Goal: Feedback & Contribution: Submit feedback/report problem

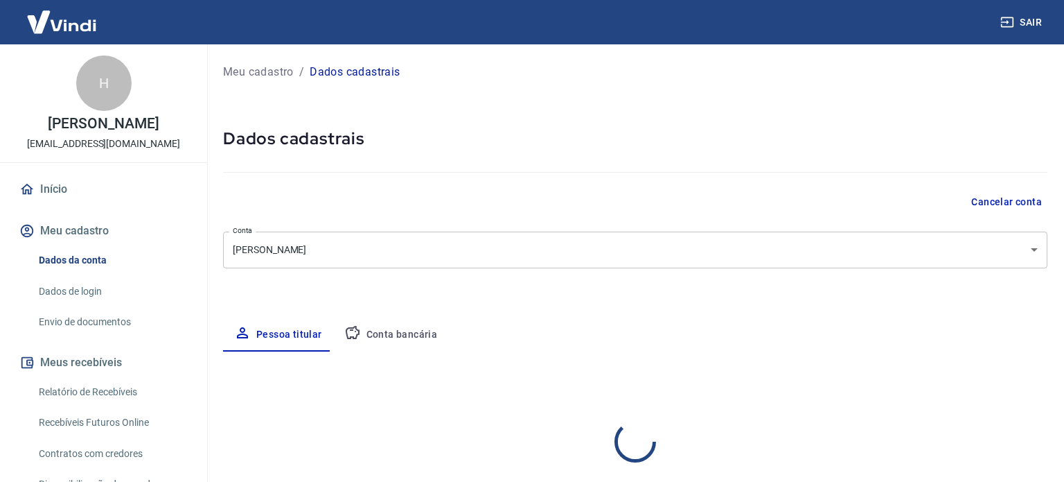
select select "PE"
select select "business"
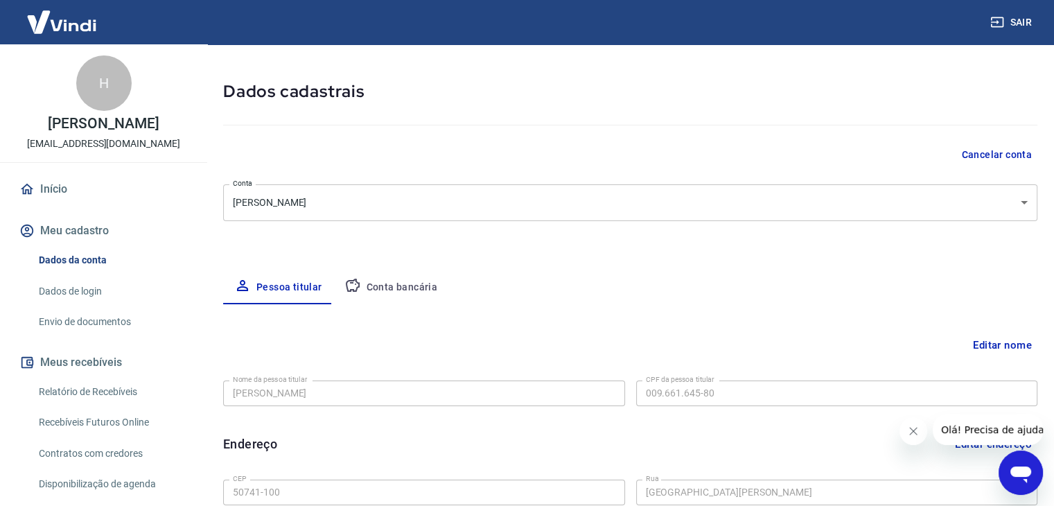
scroll to position [69, 0]
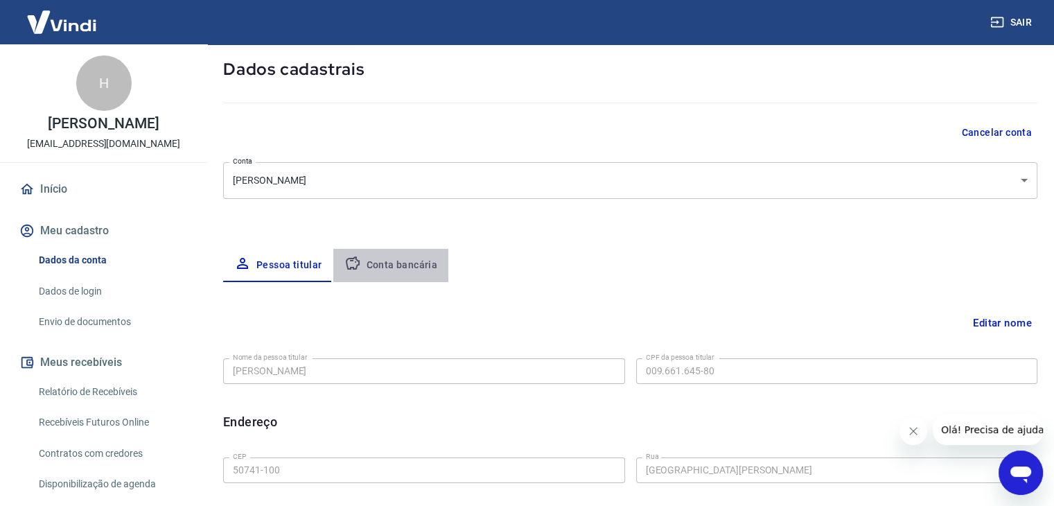
click at [399, 257] on button "Conta bancária" at bounding box center [391, 265] width 116 height 33
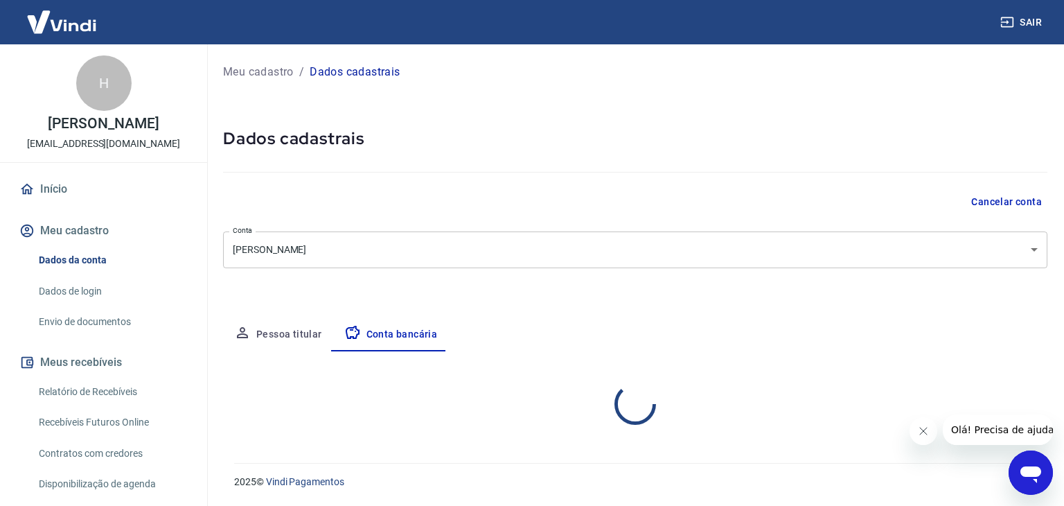
select select "1"
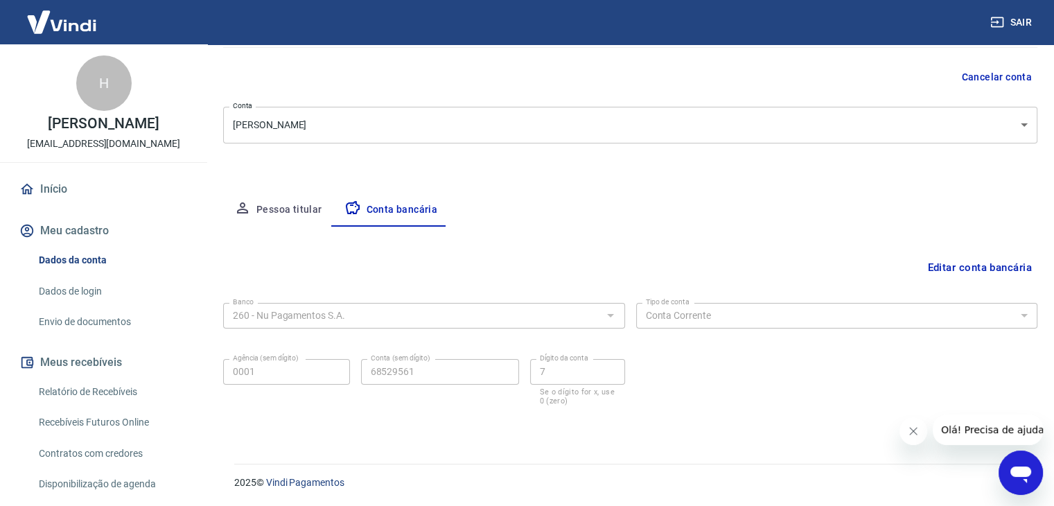
scroll to position [139, 0]
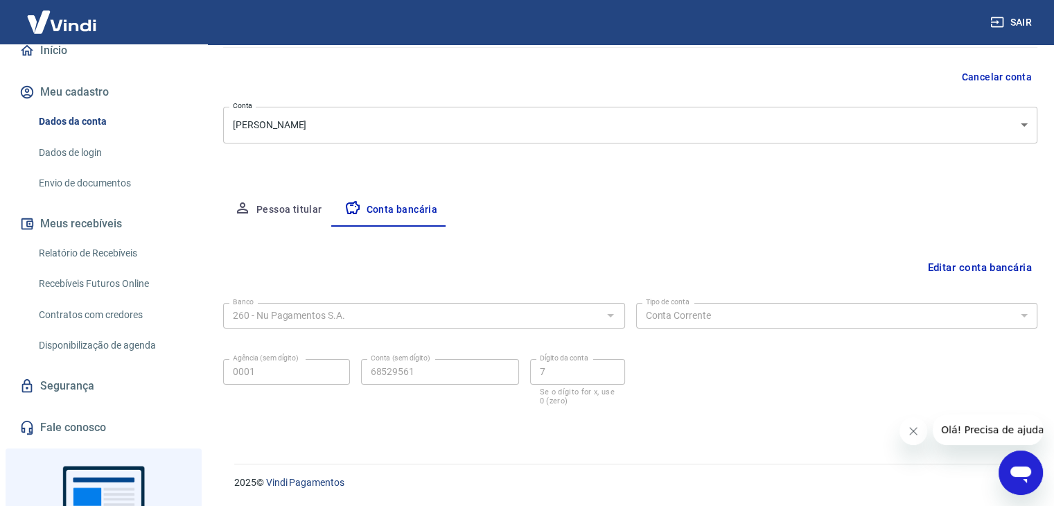
click at [299, 206] on button "Pessoa titular" at bounding box center [278, 209] width 110 height 33
select select "business"
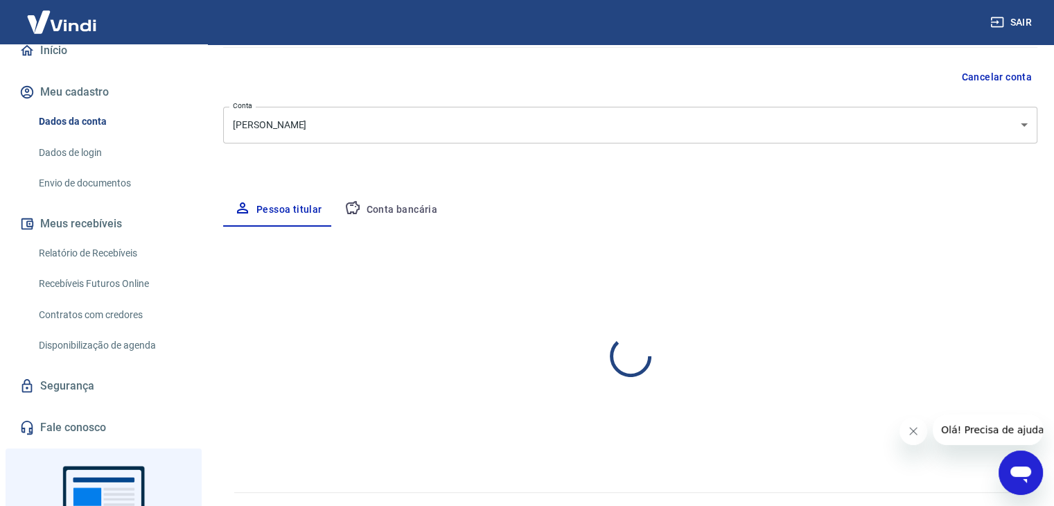
select select "PE"
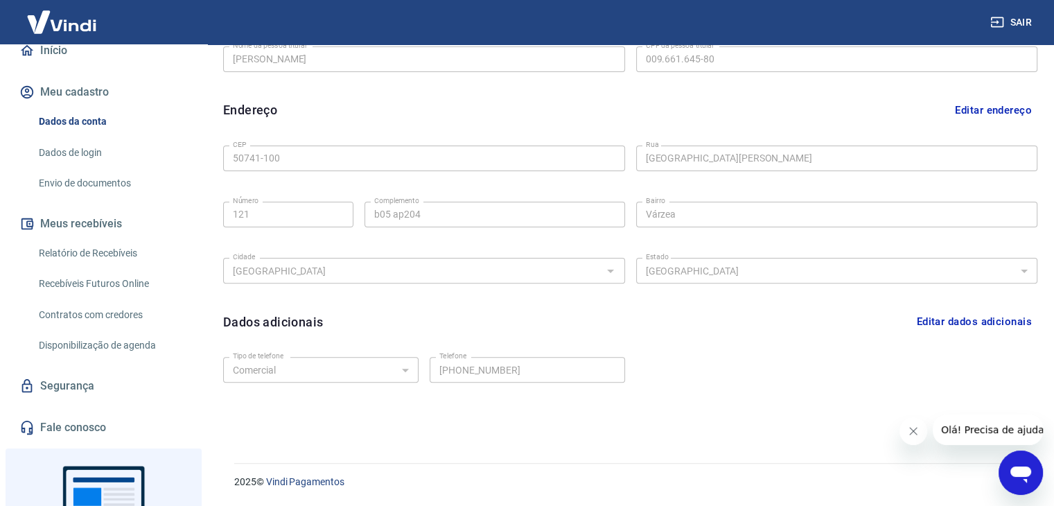
scroll to position [0, 0]
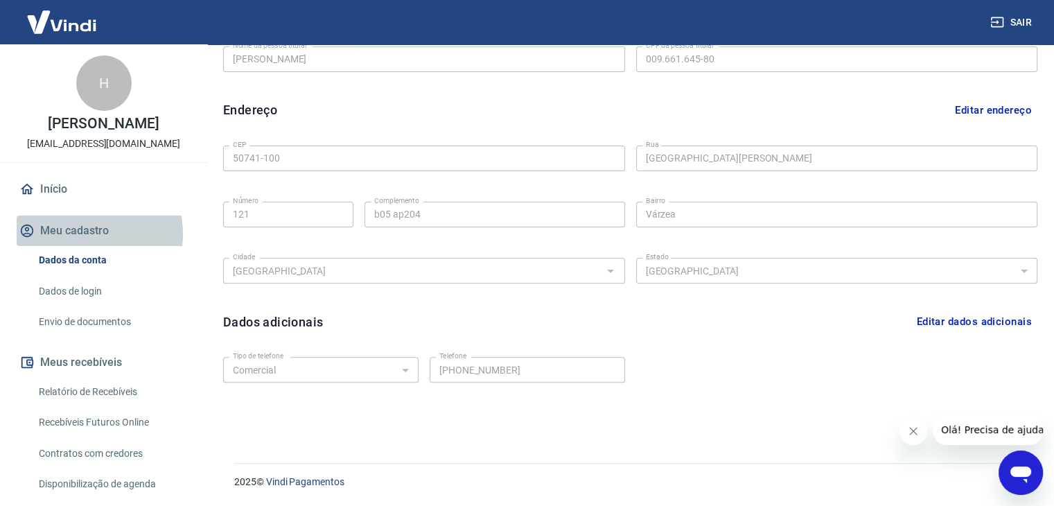
click at [78, 234] on button "Meu cadastro" at bounding box center [104, 230] width 174 height 30
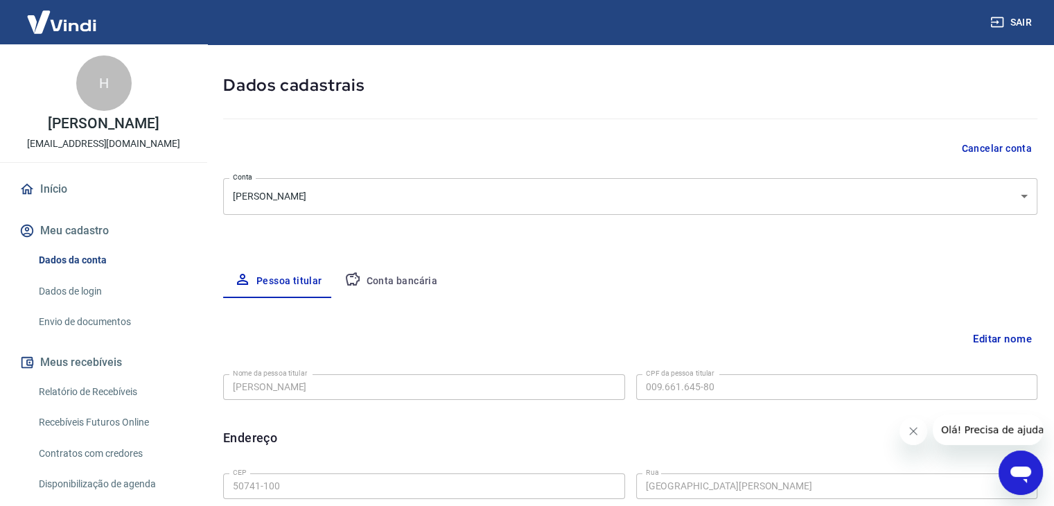
scroll to position [69, 0]
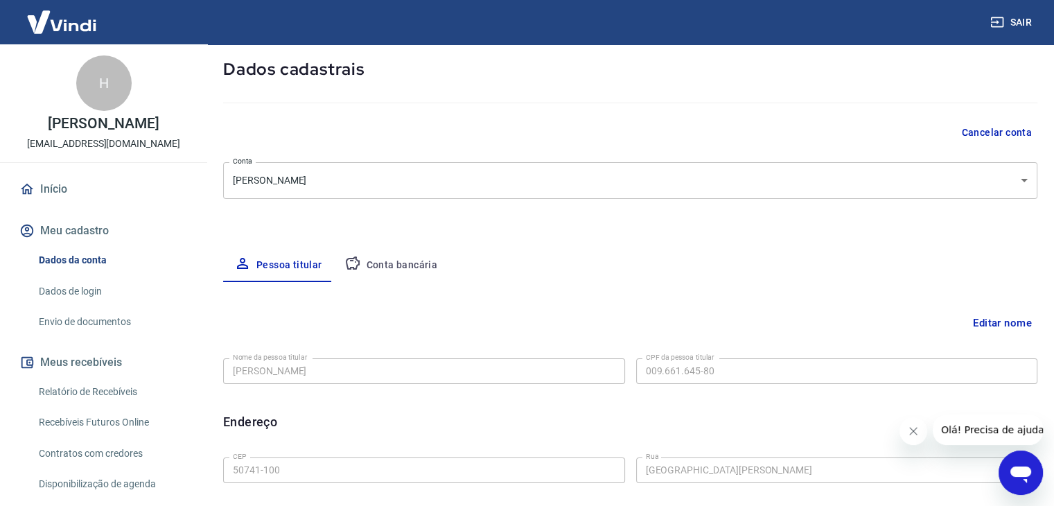
click at [57, 230] on button "Meu cadastro" at bounding box center [104, 230] width 174 height 30
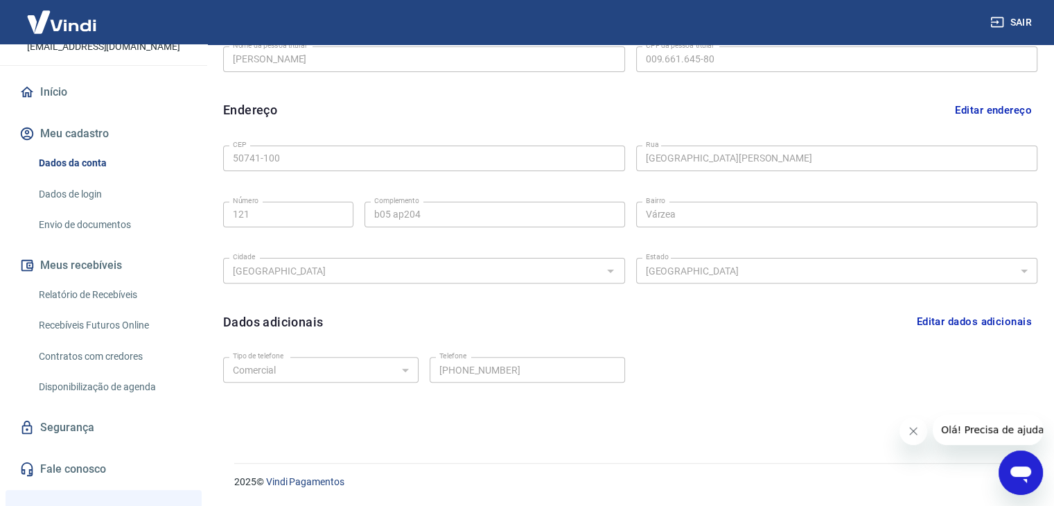
scroll to position [139, 0]
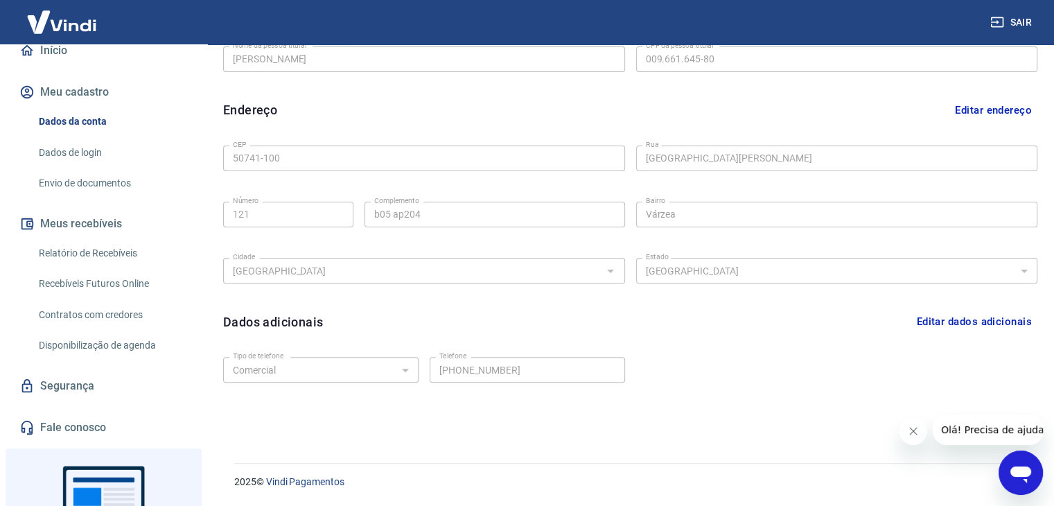
click at [82, 184] on link "Envio de documentos" at bounding box center [111, 183] width 157 height 28
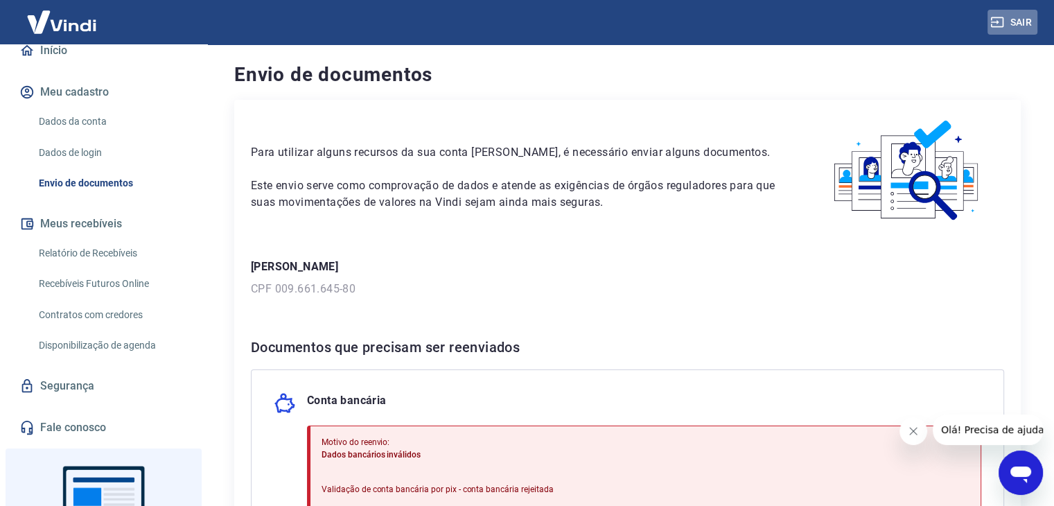
click at [1006, 21] on button "Sair" at bounding box center [1012, 23] width 50 height 26
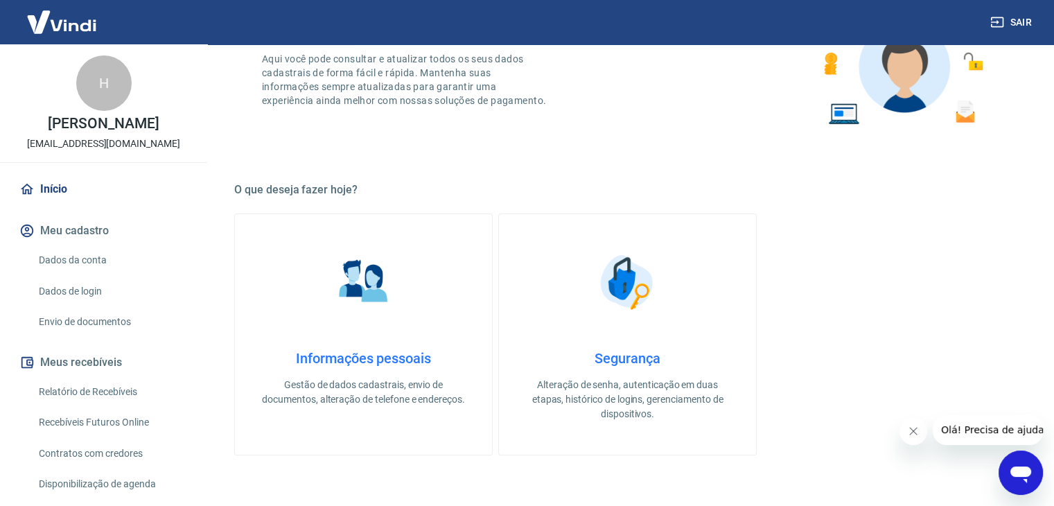
scroll to position [277, 0]
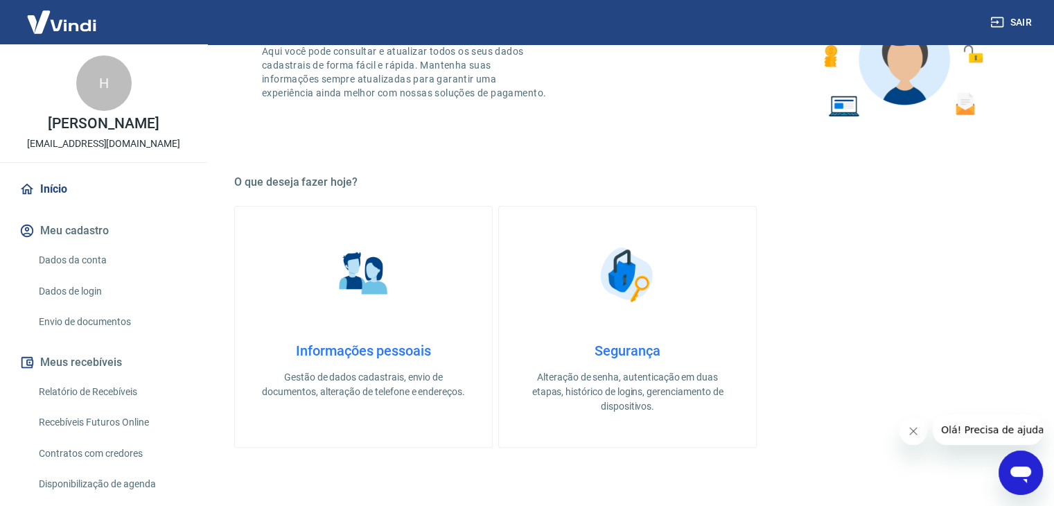
click at [328, 310] on link "Informações pessoais Gestão de dados cadastrais, envio de documentos, alteração…" at bounding box center [363, 327] width 258 height 242
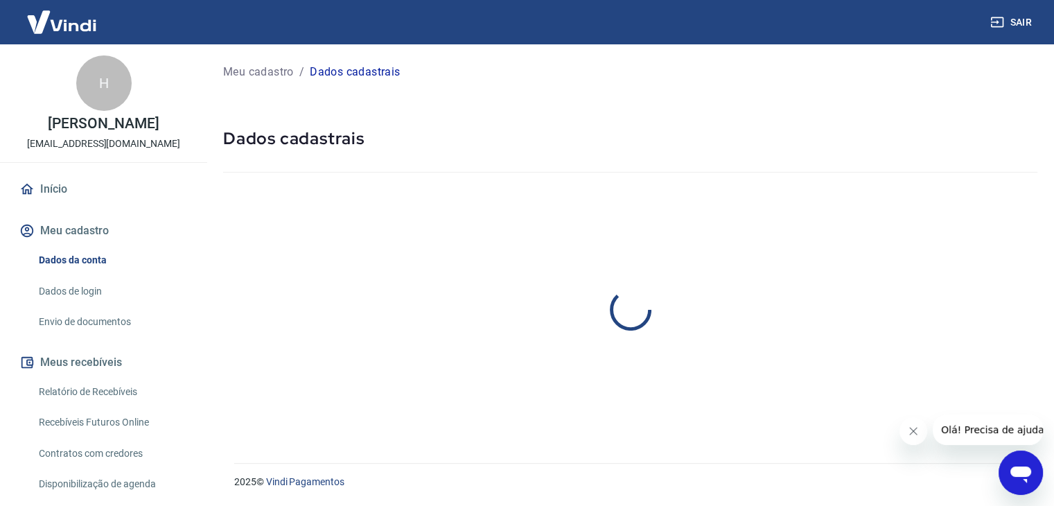
select select "PE"
select select "business"
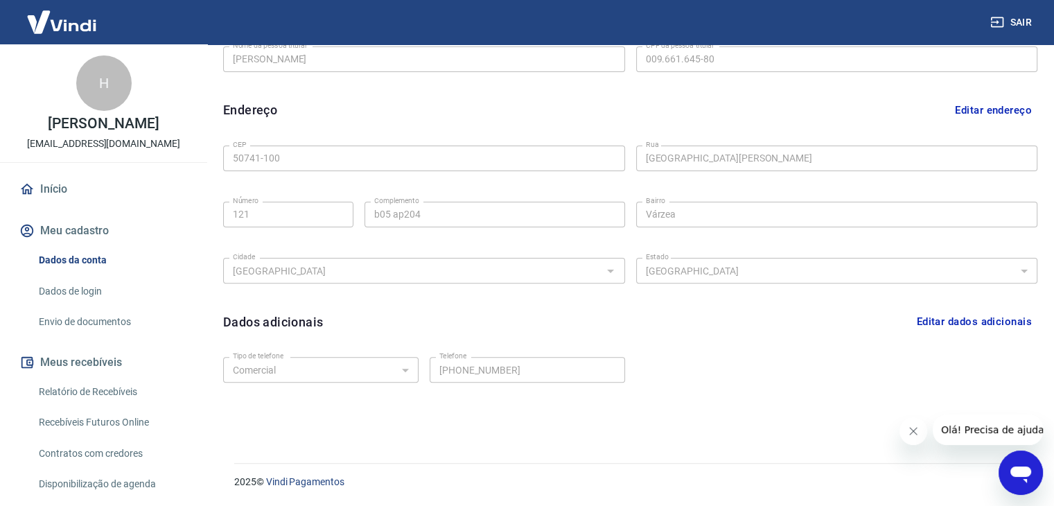
scroll to position [35, 0]
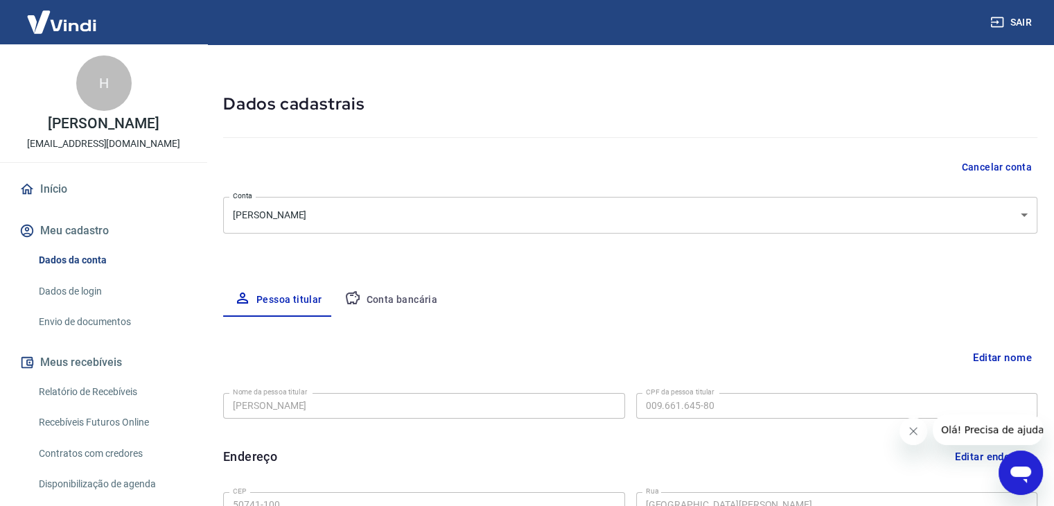
click at [1019, 475] on icon "Abrir janela de mensagens" at bounding box center [1020, 474] width 21 height 17
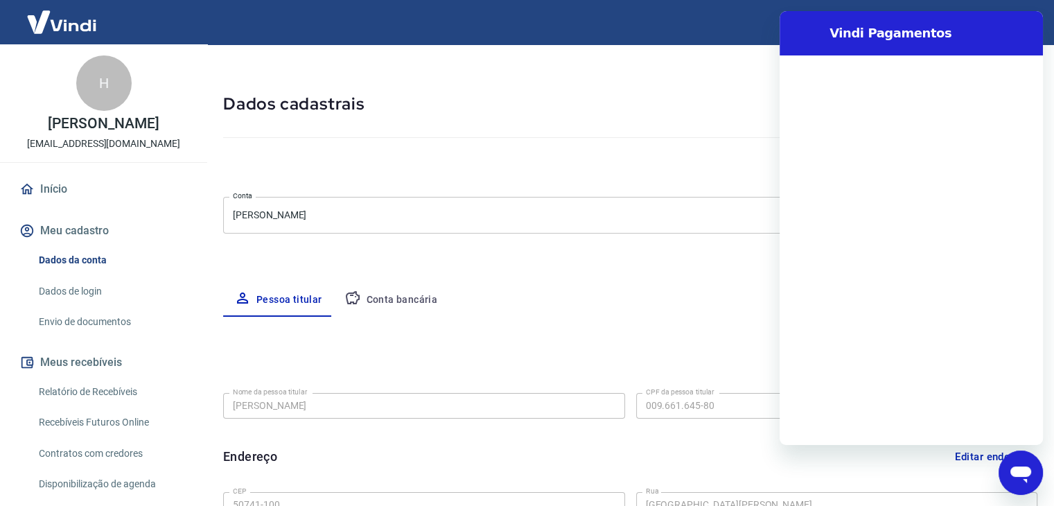
scroll to position [0, 0]
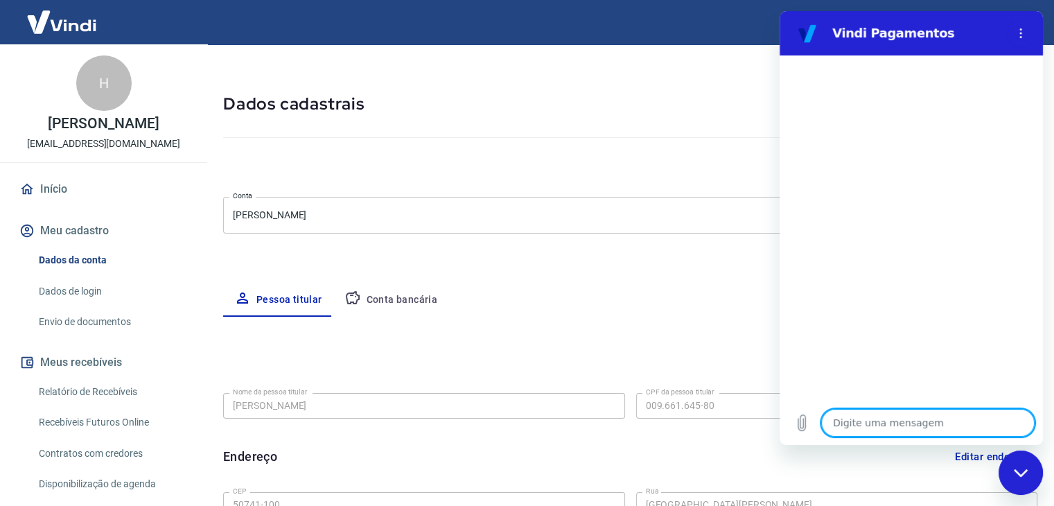
type textarea "q"
type textarea "x"
type textarea "qu"
type textarea "x"
type textarea "que"
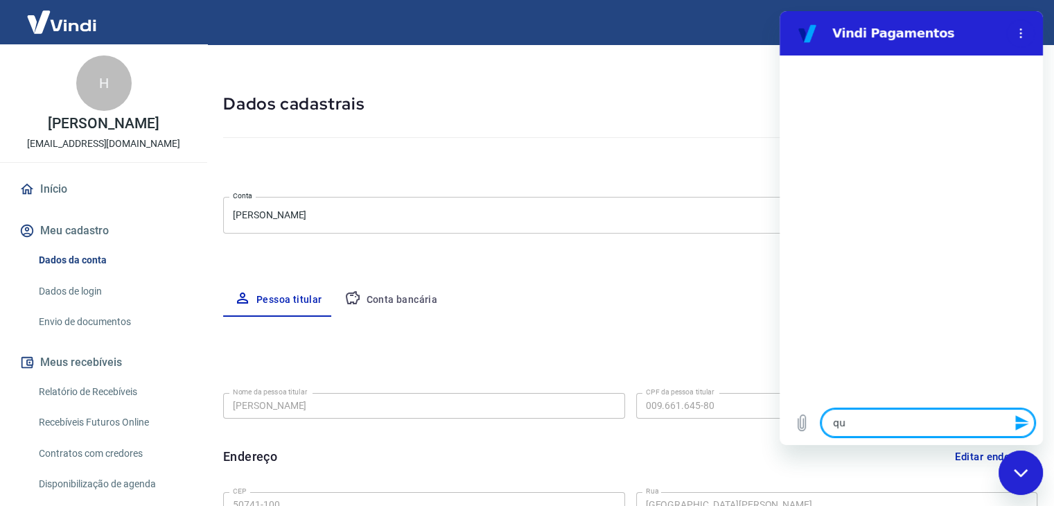
type textarea "x"
type textarea "quer"
type textarea "x"
type textarea "quero"
type textarea "x"
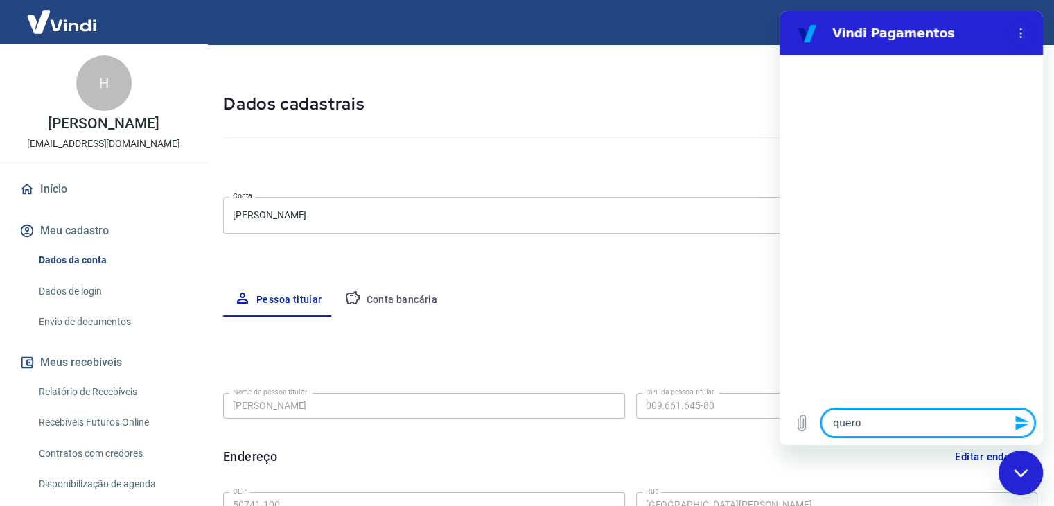
type textarea "quero"
type textarea "x"
type textarea "quero m"
type textarea "x"
type textarea "quero mu"
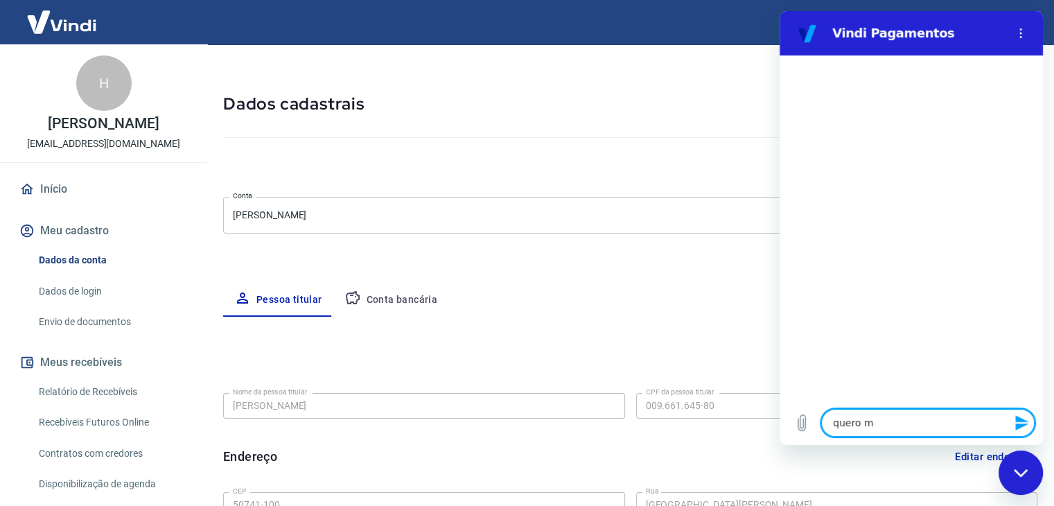
type textarea "x"
type textarea "quero mud"
type textarea "x"
type textarea "quero muda"
type textarea "x"
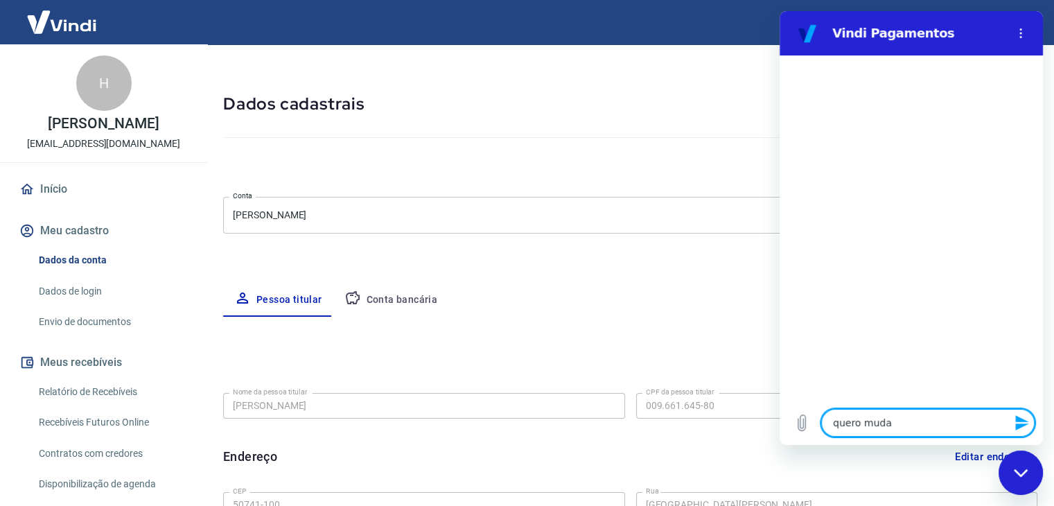
type textarea "quero mudar"
type textarea "x"
type textarea "quero mudar"
type textarea "x"
type textarea "quero mudar m"
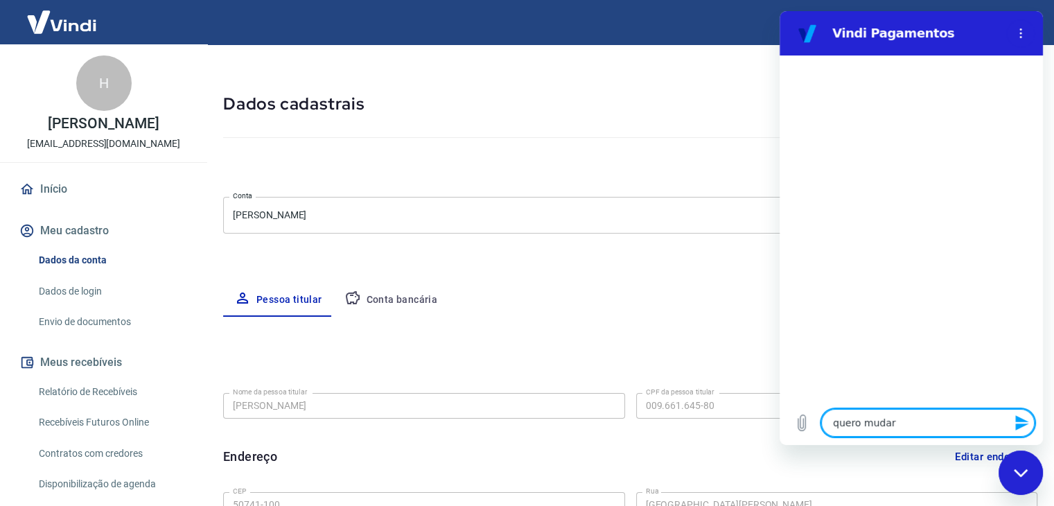
type textarea "x"
type textarea "quero mudar mi"
type textarea "x"
type textarea "quero mudar min"
type textarea "x"
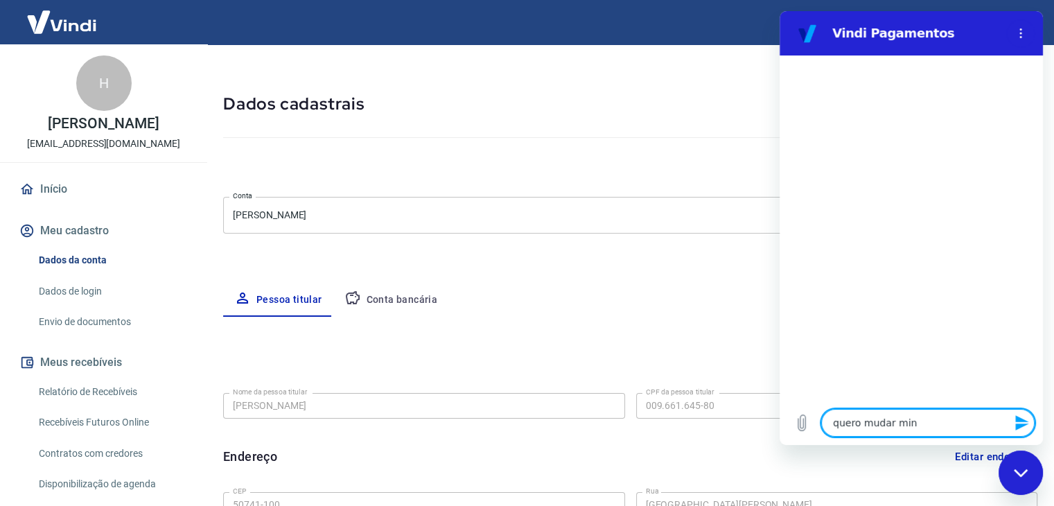
type textarea "quero mudar minh"
type textarea "x"
type textarea "quero mudar minha"
type textarea "x"
type textarea "quero mudar minha"
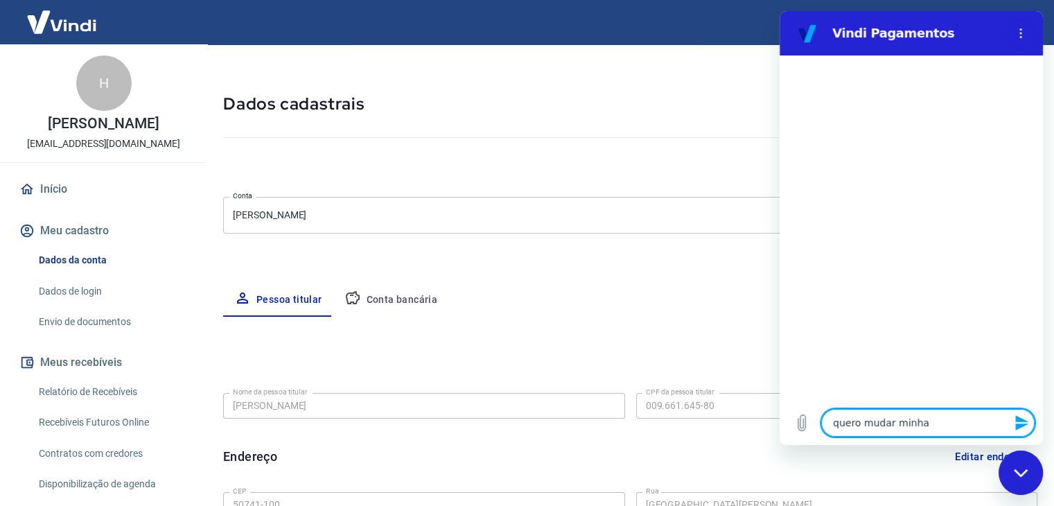
type textarea "x"
type textarea "quero mudar minha c"
type textarea "x"
type textarea "quero mudar minha co"
type textarea "x"
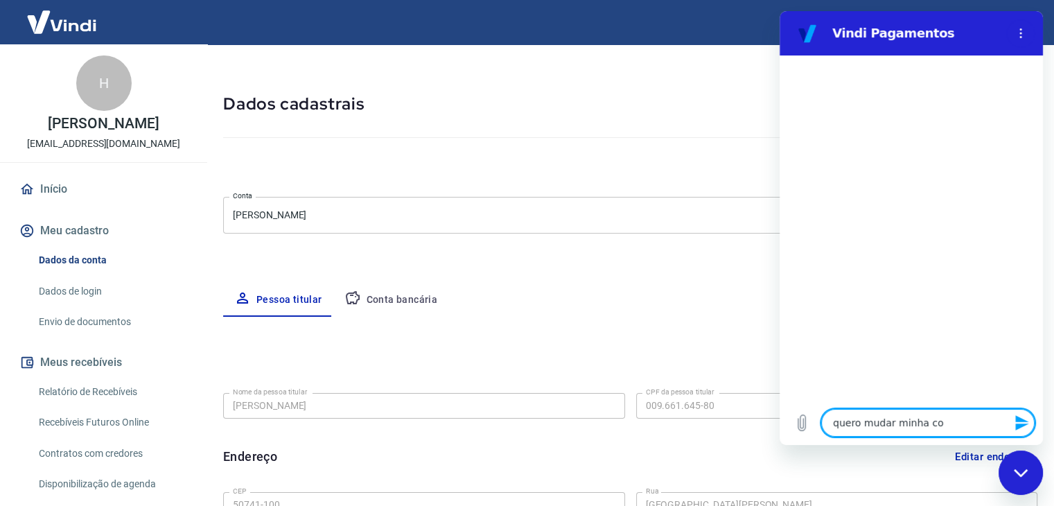
type textarea "quero mudar minha con"
type textarea "x"
type textarea "quero mudar minha cont"
type textarea "x"
type textarea "quero mudar minha conta"
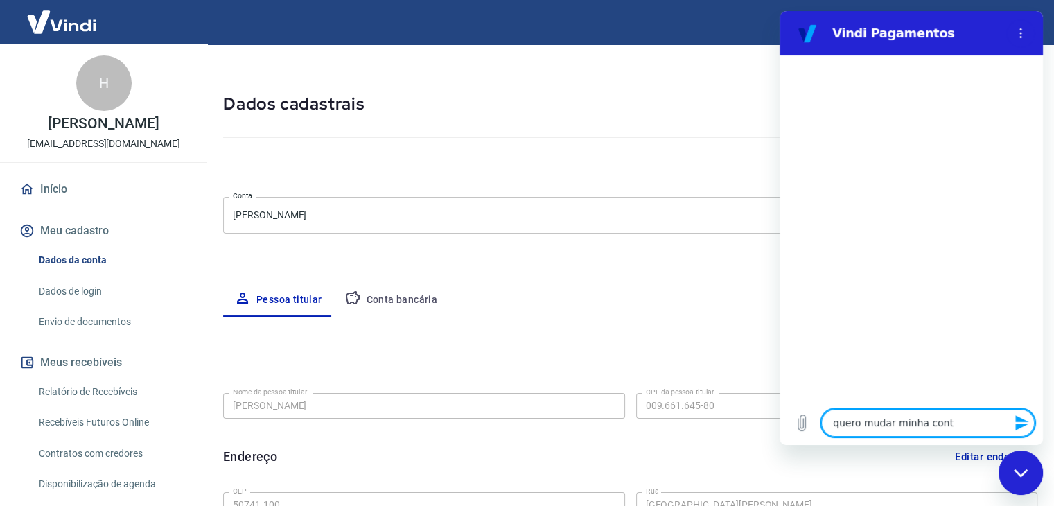
type textarea "x"
type textarea "quero mudar minha conta"
type textarea "x"
type textarea "quero mudar minha conta d"
type textarea "x"
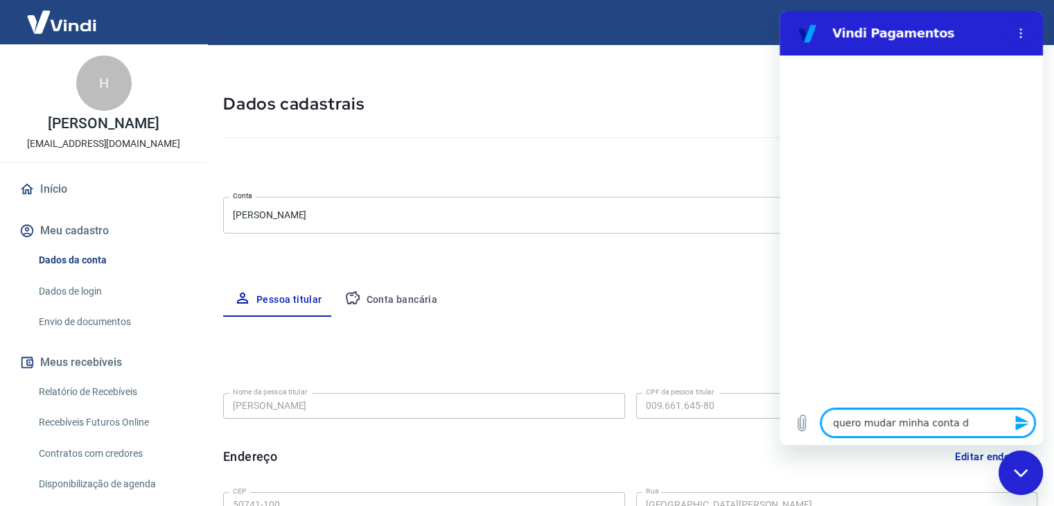
type textarea "quero mudar minha conta de"
type textarea "x"
type textarea "quero mudar minha conta de"
type textarea "x"
type textarea "quero mudar minha conta de P"
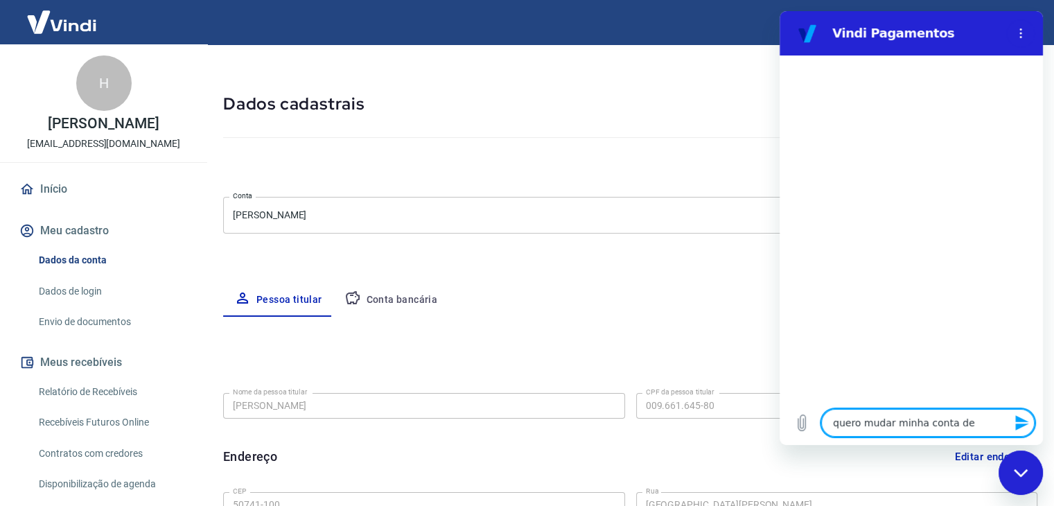
type textarea "x"
type textarea "quero mudar minha conta de PF"
type textarea "x"
type textarea "quero mudar minha conta de PF"
type textarea "x"
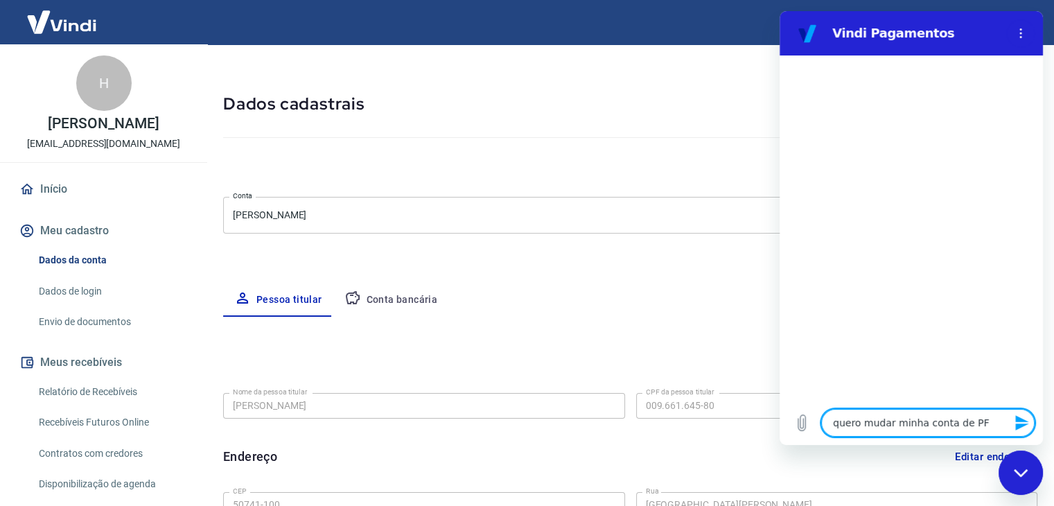
type textarea "quero mudar minha conta de PF p"
type textarea "x"
type textarea "quero mudar minha conta de PF pa"
type textarea "x"
type textarea "quero mudar minha conta de PF par"
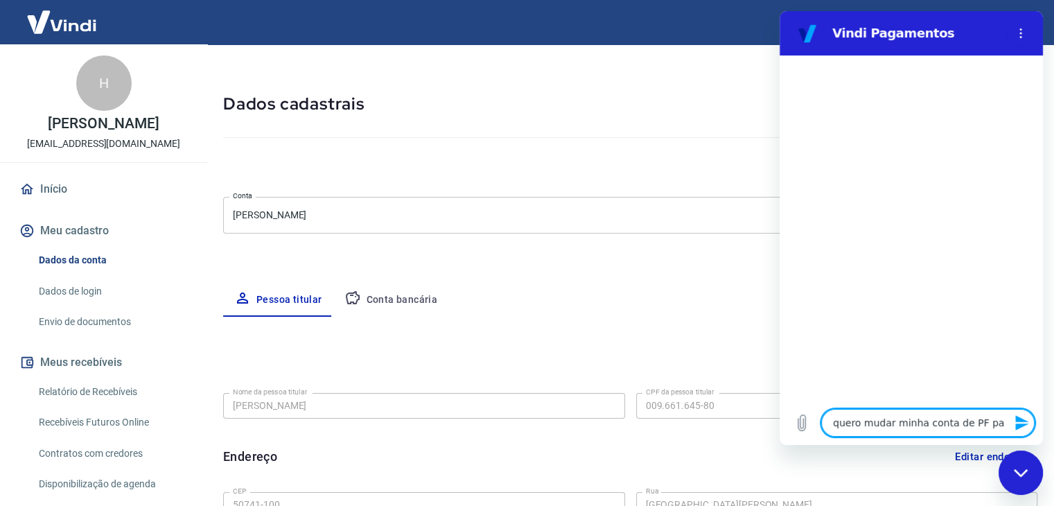
type textarea "x"
type textarea "quero mudar minha conta de PF para"
type textarea "x"
type textarea "quero mudar minha conta de PF para"
type textarea "x"
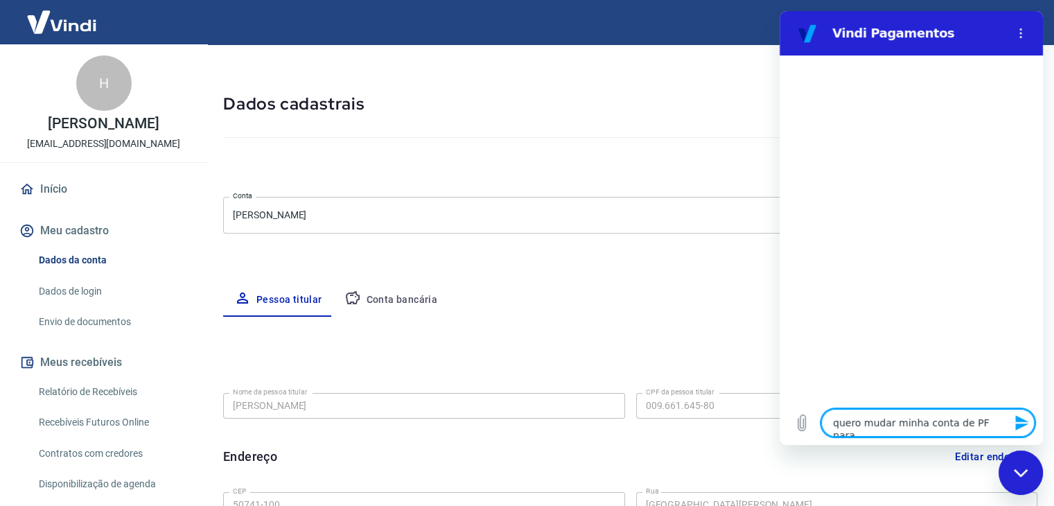
type textarea "quero mudar minha conta de PF para P"
type textarea "x"
type textarea "quero mudar minha conta de PF para PJ"
type textarea "x"
type textarea "]"
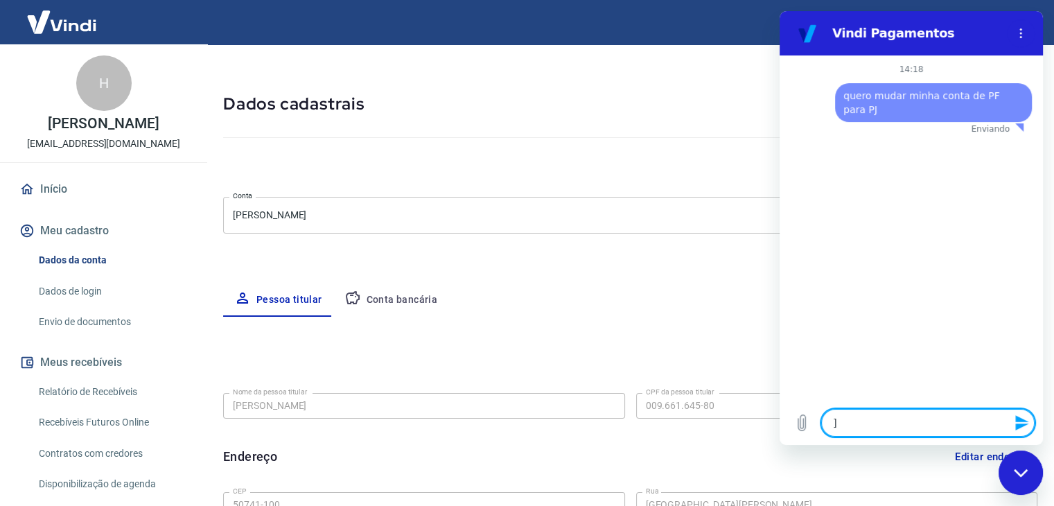
type textarea "x"
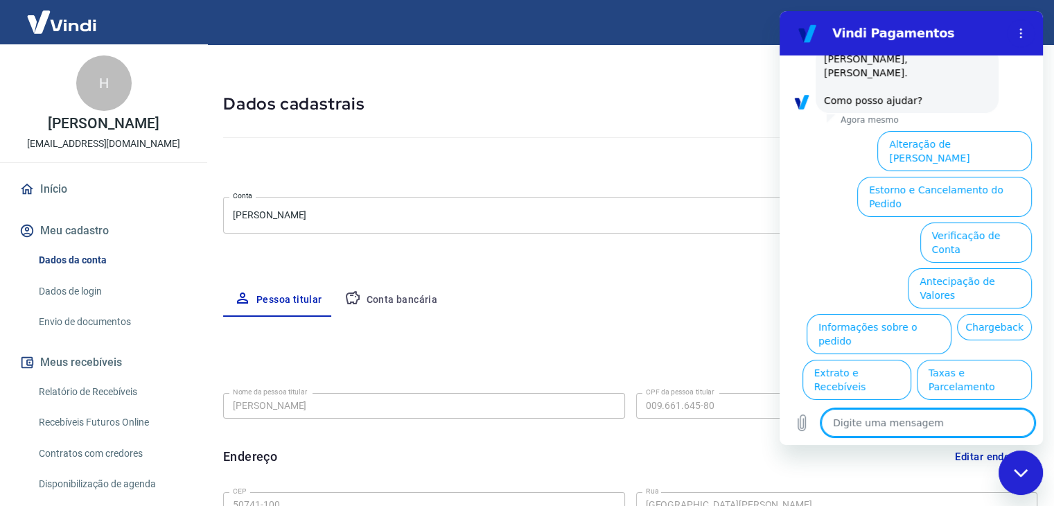
scroll to position [109, 0]
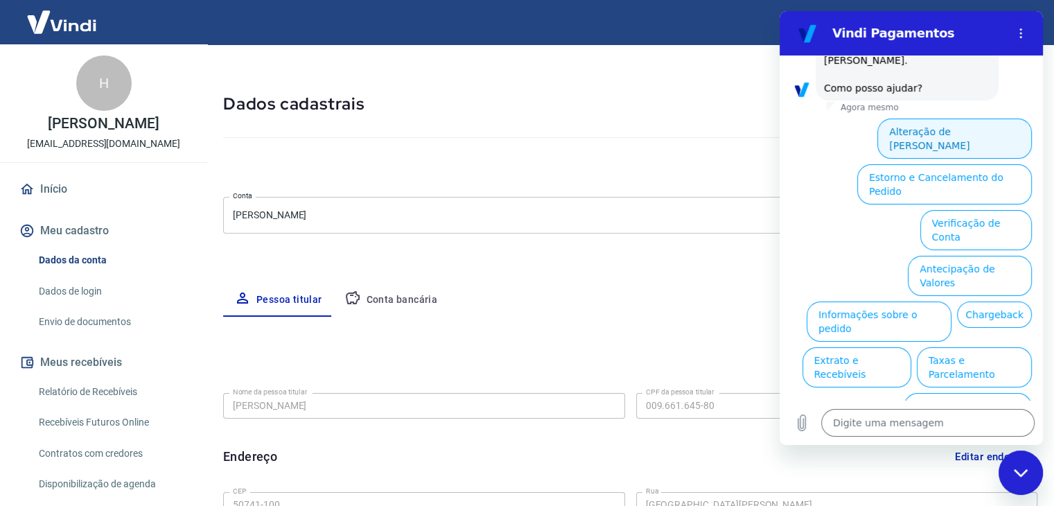
click at [945, 133] on button "Alteração de [PERSON_NAME]" at bounding box center [954, 138] width 155 height 40
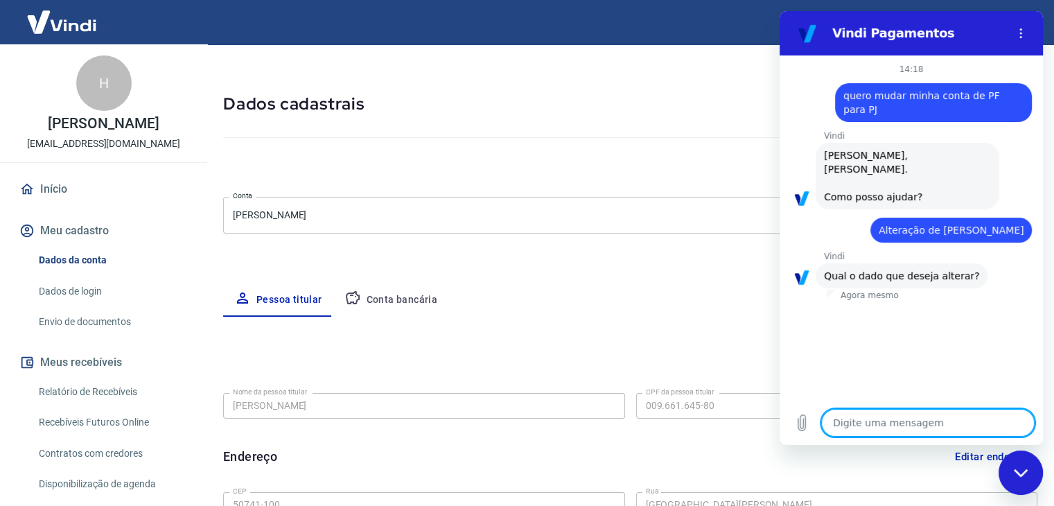
scroll to position [30, 0]
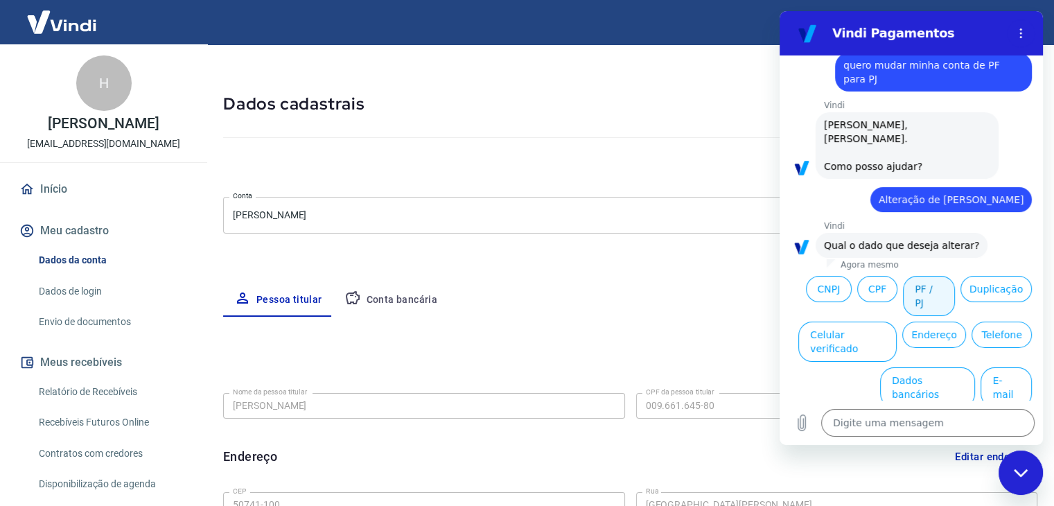
click at [910, 289] on button "PF / PJ" at bounding box center [929, 296] width 52 height 40
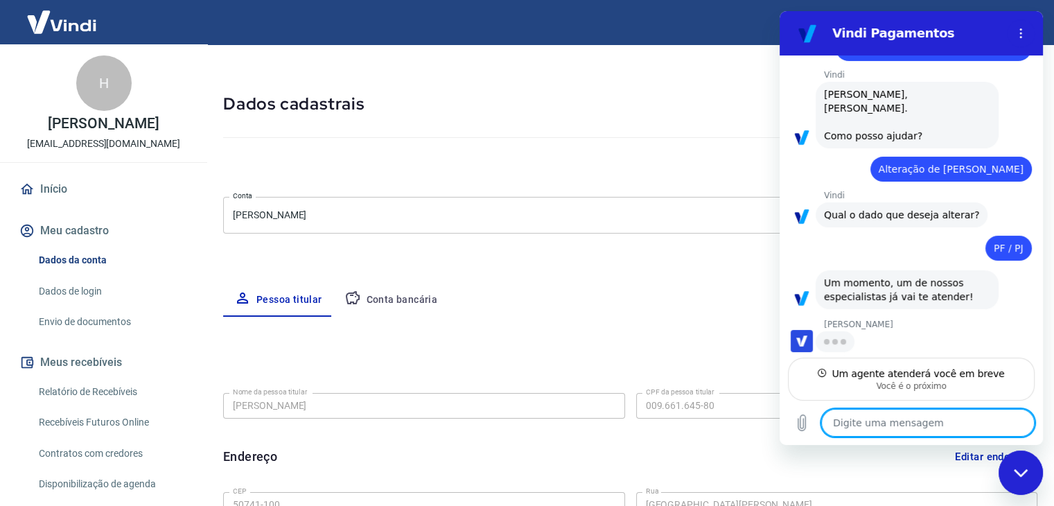
scroll to position [60, 0]
type textarea "x"
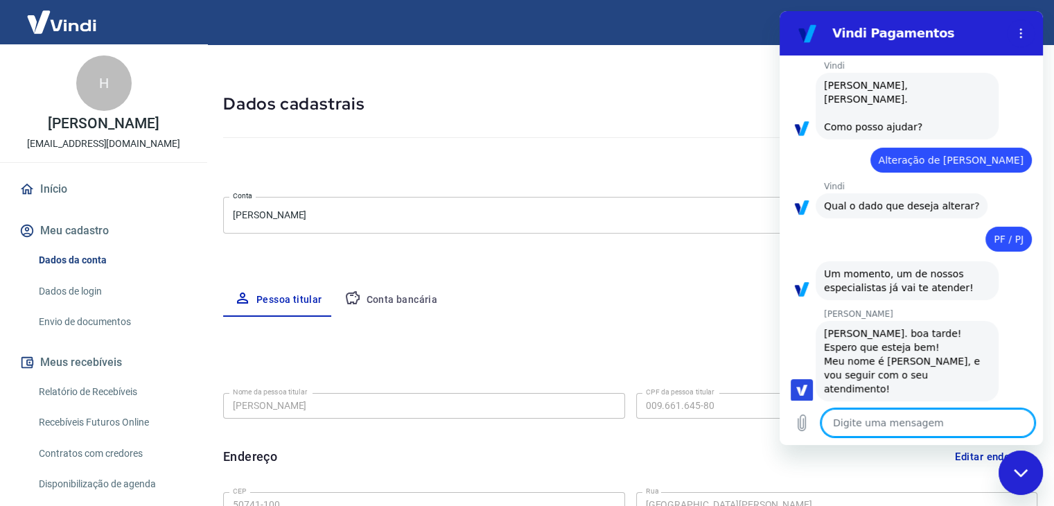
scroll to position [73, 0]
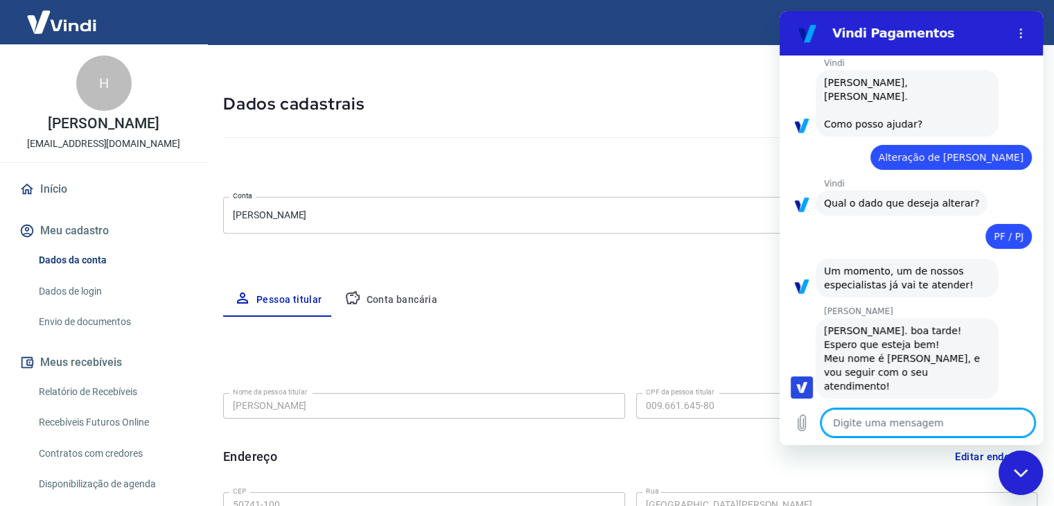
type textarea "B"
type textarea "x"
type textarea "Bo"
type textarea "x"
type textarea "Boa"
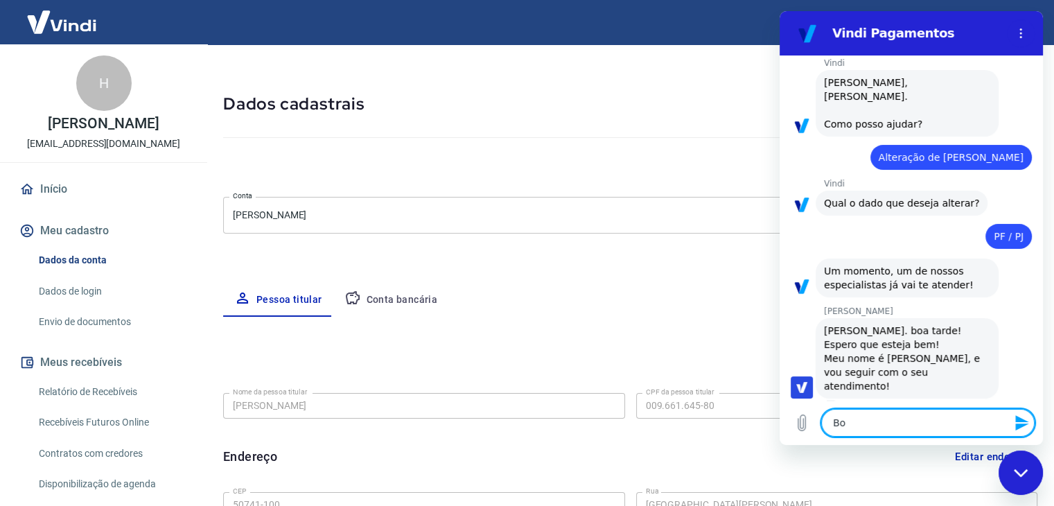
type textarea "x"
type textarea "Boa"
type textarea "x"
type textarea "Boa t"
type textarea "x"
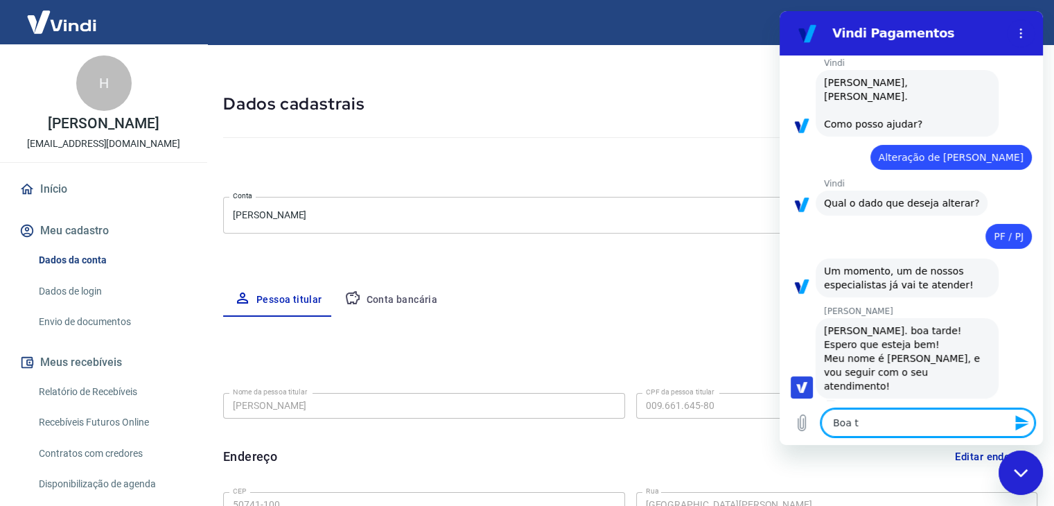
type textarea "Boa ta"
type textarea "x"
type textarea "Boa tar"
type textarea "x"
type textarea "Boa tard"
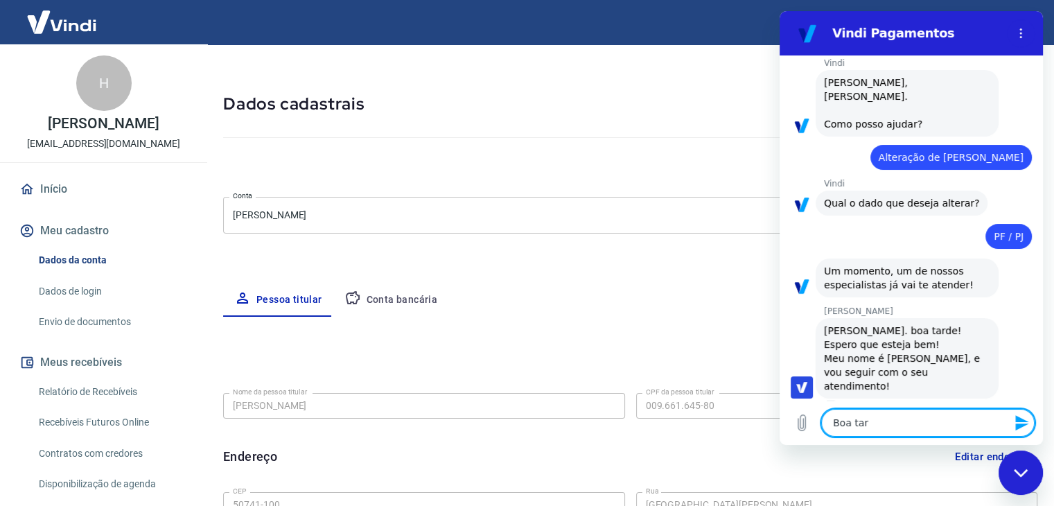
type textarea "x"
type textarea "Boa tarde"
type textarea "x"
type textarea "Boa tarde,"
type textarea "x"
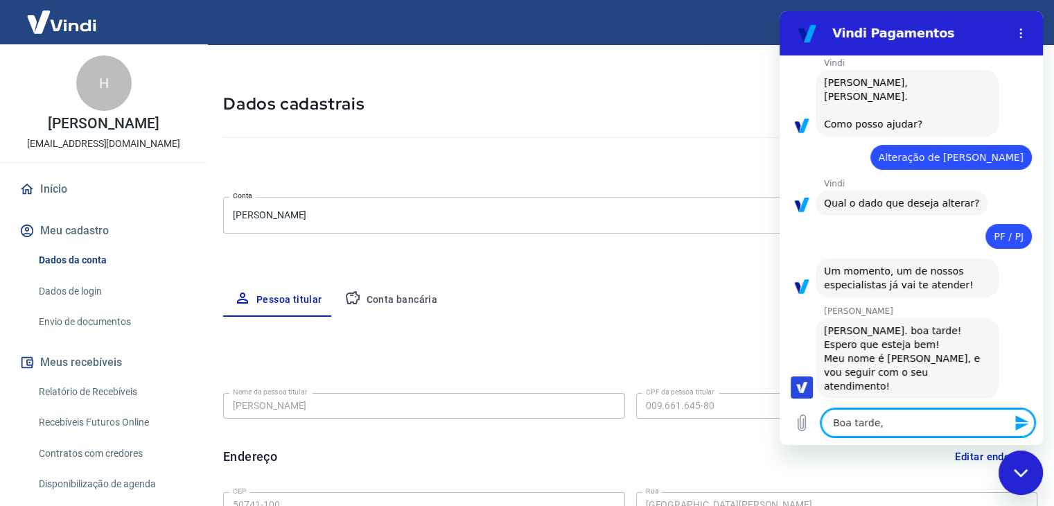
type textarea "Boa tarde,"
type textarea "x"
type textarea "Boa tarde, N"
type textarea "x"
type textarea "Boa tarde, Na"
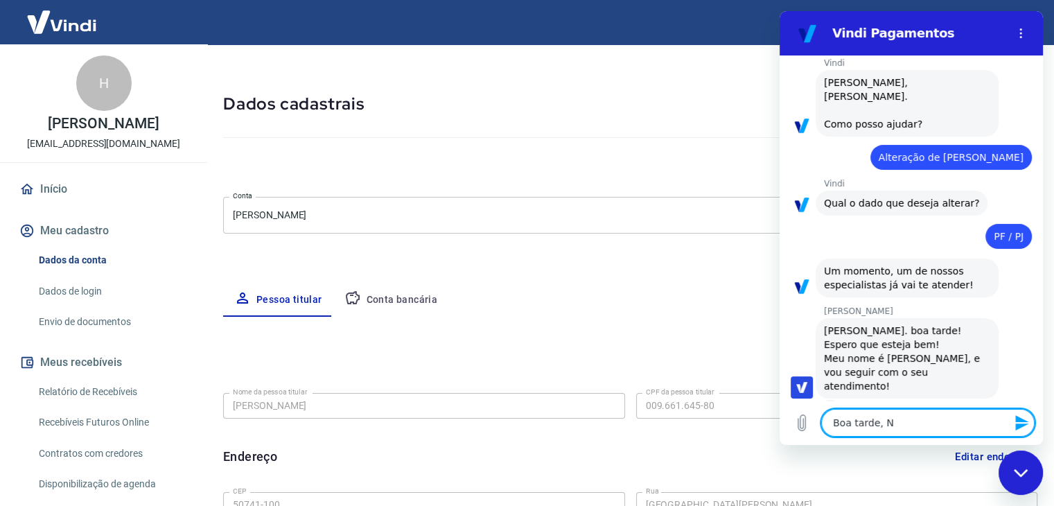
type textarea "x"
type textarea "Boa tarde, Nan"
type textarea "x"
type textarea "Boa tarde, Nani"
type textarea "x"
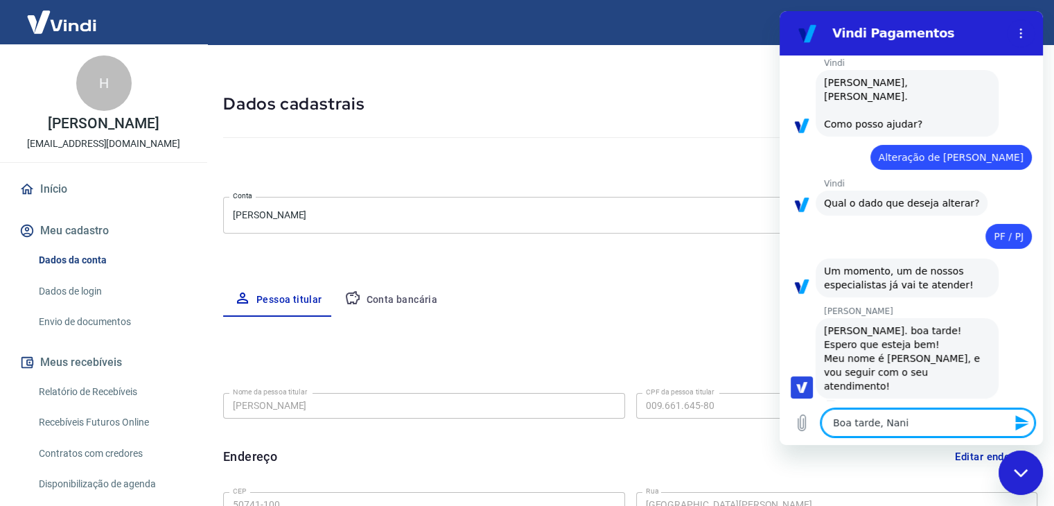
type textarea "Boa tarde, Nani,"
type textarea "x"
type textarea "Boa tarde, Nani,"
type textarea "x"
type textarea "Boa tarde, Nani, t"
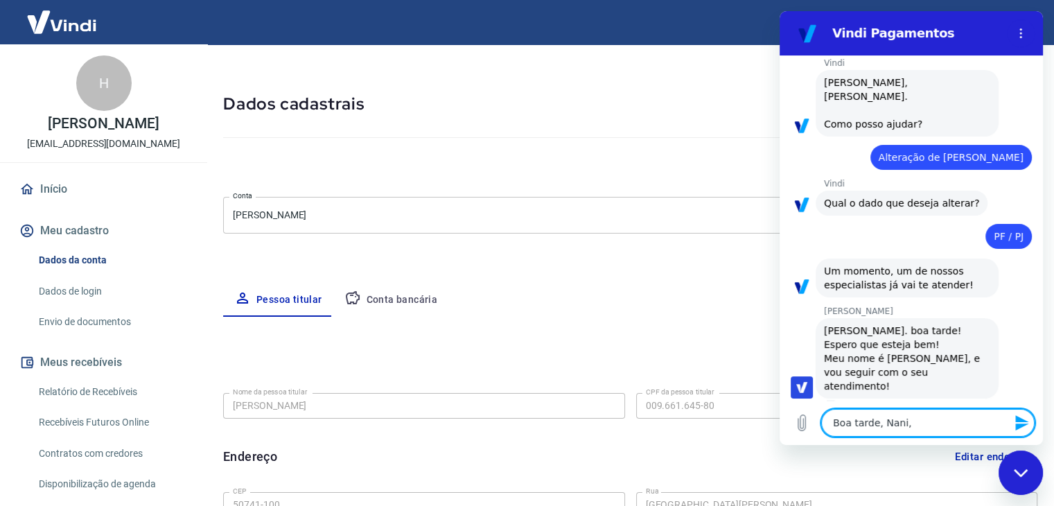
type textarea "x"
type textarea "Boa tarde, Nani, tu"
type textarea "x"
type textarea "Boa tarde, Nani, tud"
type textarea "x"
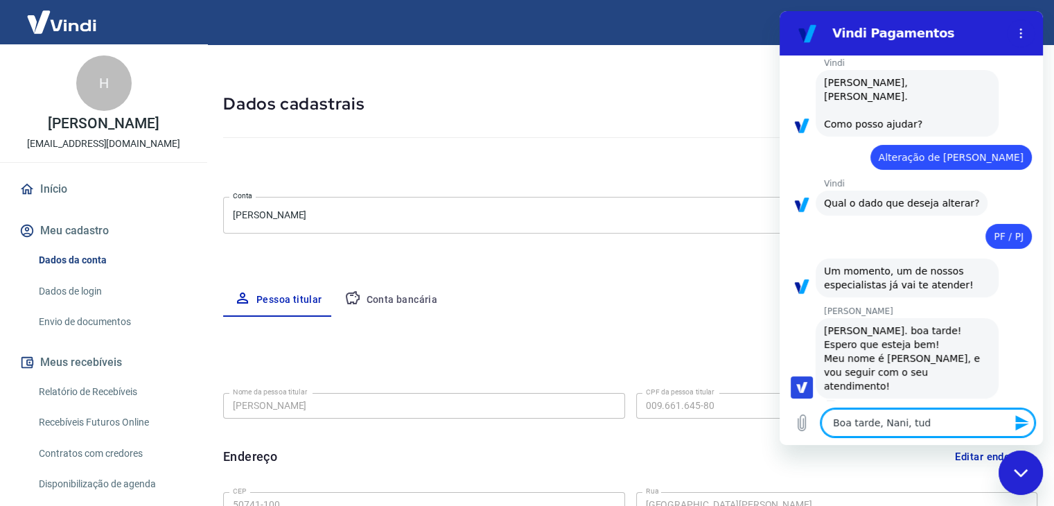
type textarea "Boa tarde, Nani, tudo"
type textarea "x"
type textarea "Boa tarde, Nani, tudo"
type textarea "x"
type textarea "Boa tarde, Nani, tudo b"
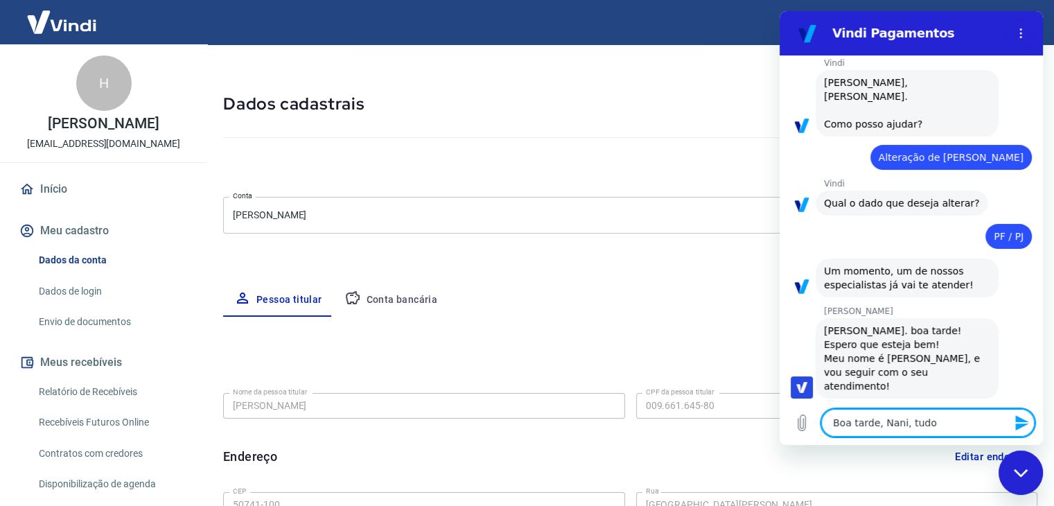
type textarea "x"
type textarea "Boa tarde, Nani, tudo be"
type textarea "x"
type textarea "Boa tarde, Nani, tudo bem"
type textarea "x"
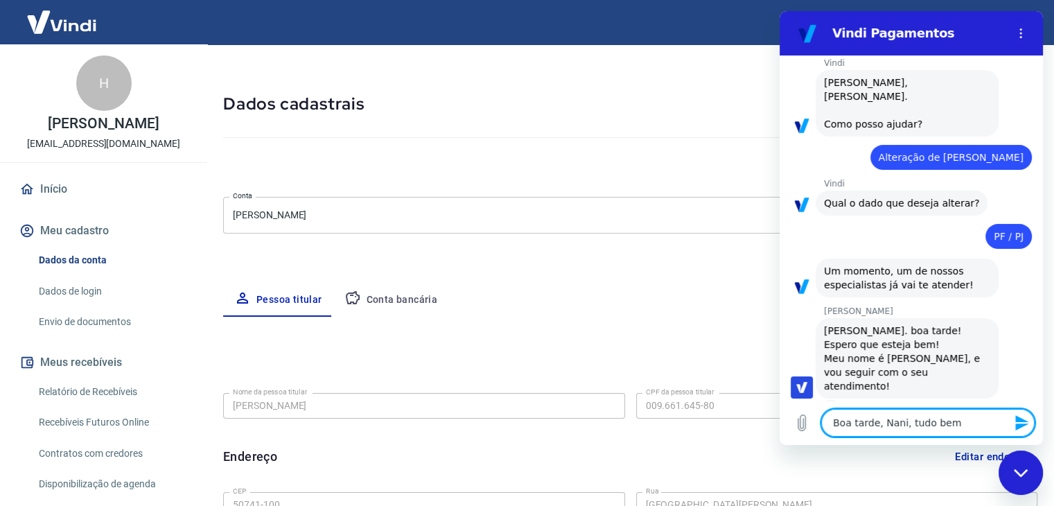
type textarea "Boa tarde, Nani, tudo bem?"
type textarea "x"
type textarea "Boa tarde, Nani, tudo bem?"
type textarea "x"
type textarea "Boa tarde, Nani, tudo bem? ="
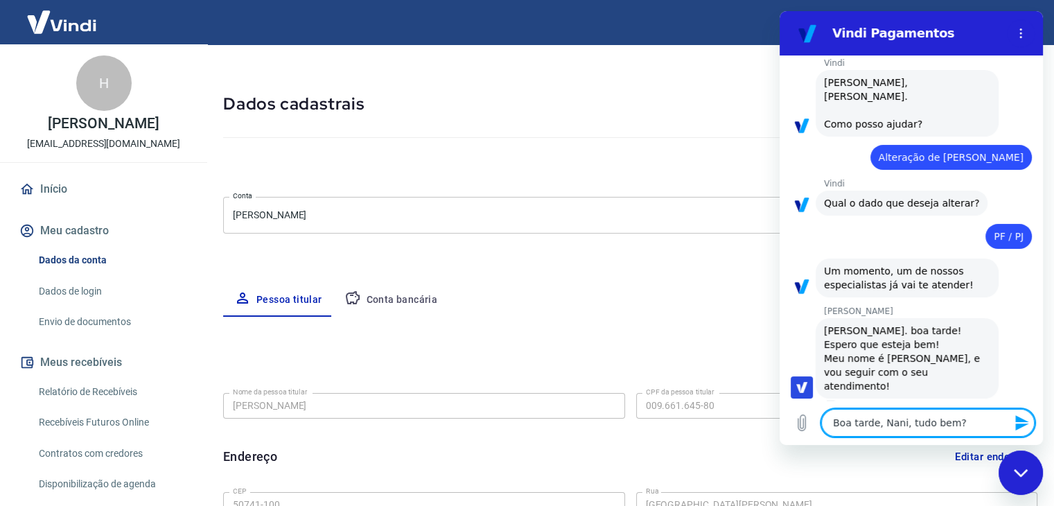
type textarea "x"
type textarea "Boa tarde, Nani, tudo bem? =]"
type textarea "x"
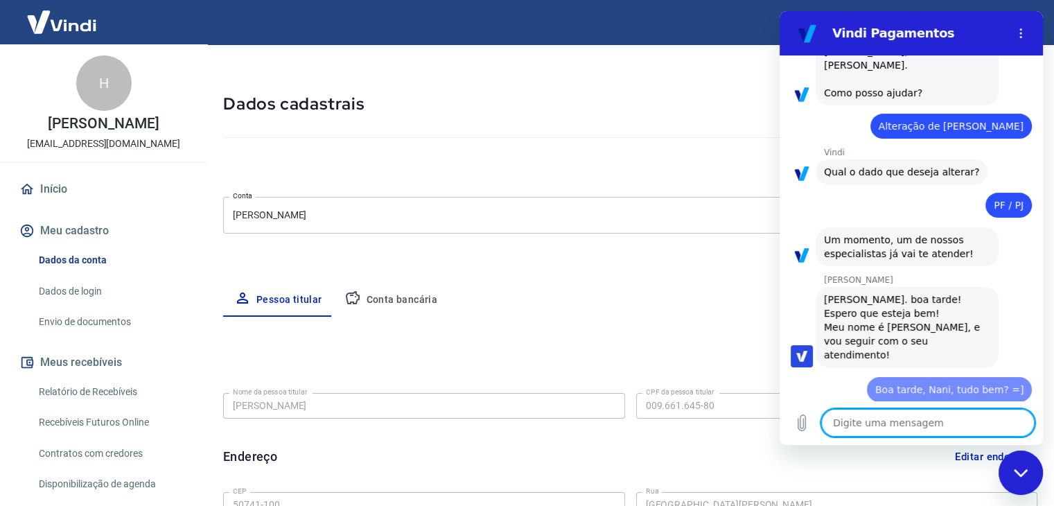
type textarea "x"
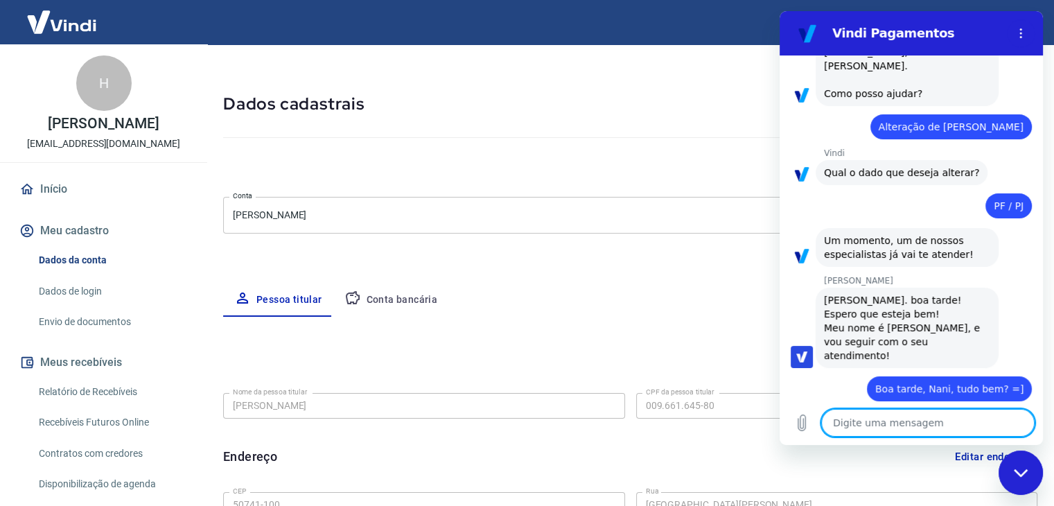
scroll to position [106, 0]
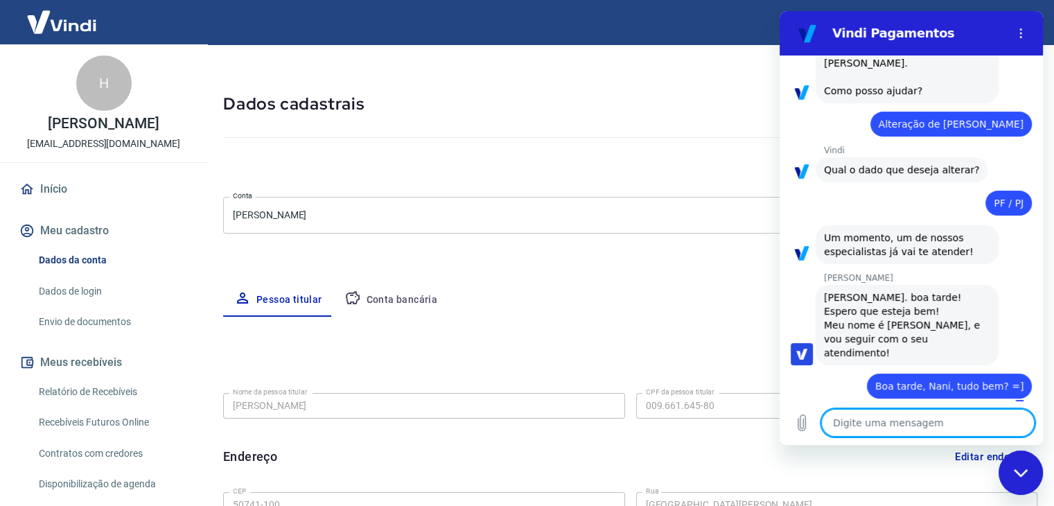
type textarea "E"
type textarea "x"
type textarea "Eu"
type textarea "x"
type textarea "Eu"
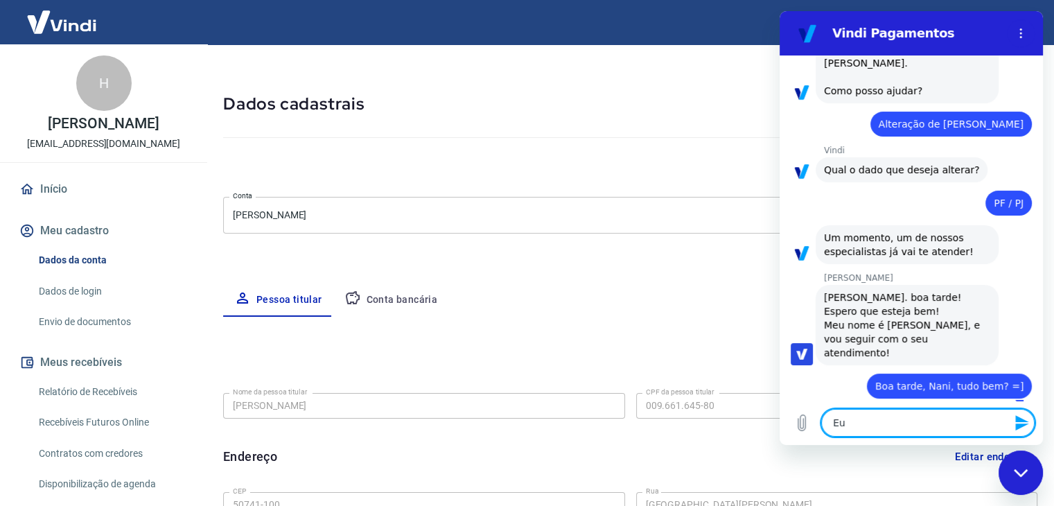
type textarea "x"
type textarea "Eu f"
type textarea "x"
type textarea "Eu fi"
type textarea "x"
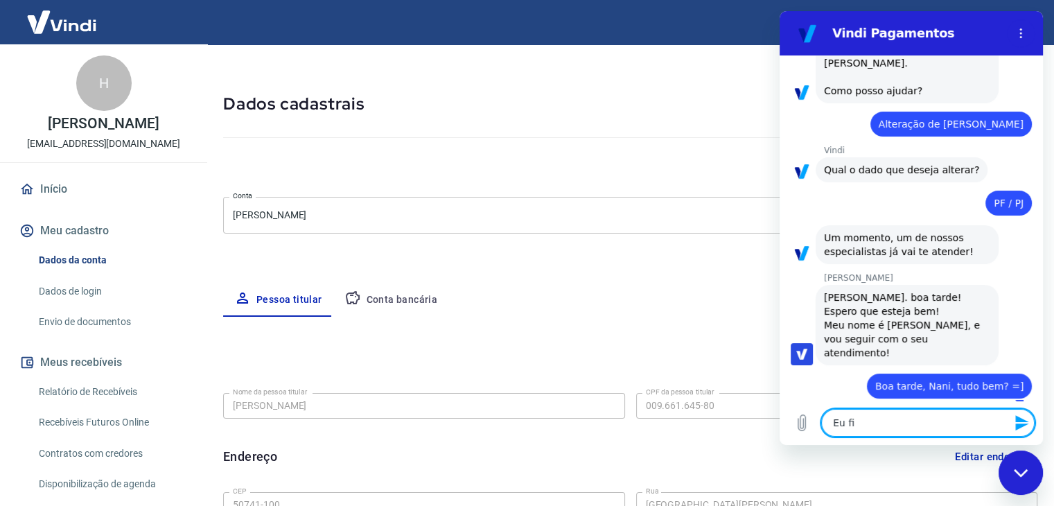
type textarea "Eu fiz"
type textarea "x"
type textarea "Eu fiz"
type textarea "x"
type textarea "Eu fiz m"
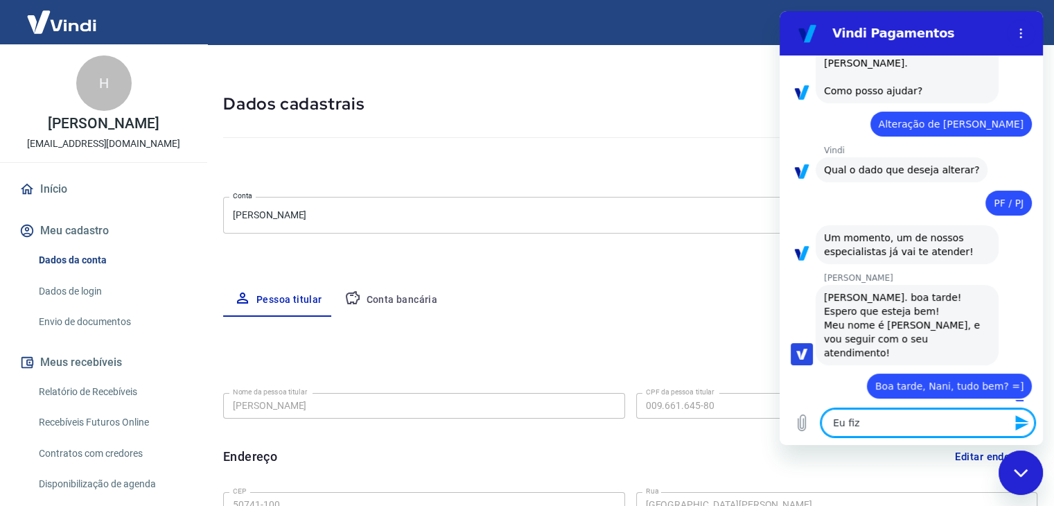
type textarea "x"
type textarea "Eu fiz me"
type textarea "x"
type textarea "Eu fiz meu"
type textarea "x"
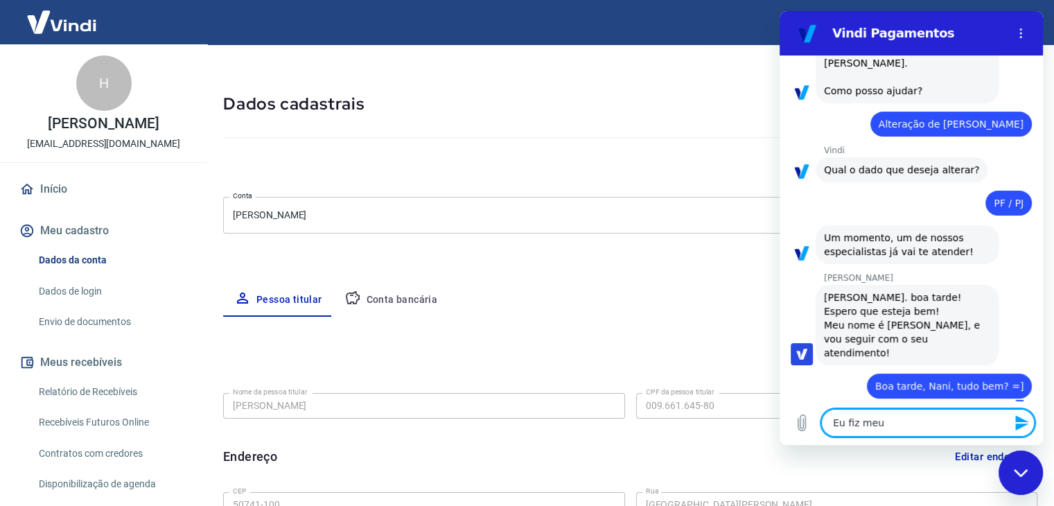
type textarea "Eu fiz meu"
type textarea "x"
type textarea "Eu fiz meu c"
type textarea "x"
type textarea "Eu fiz meu ca"
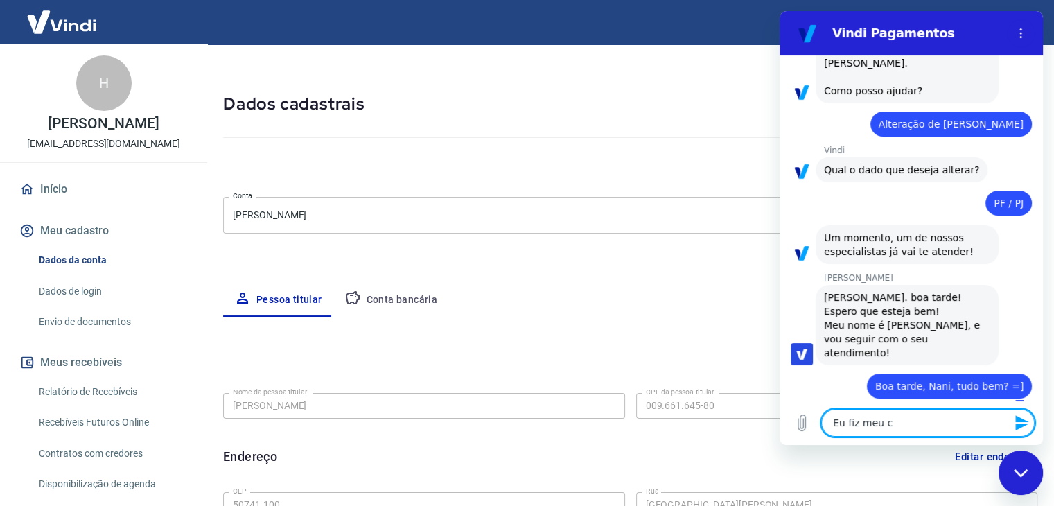
type textarea "x"
type textarea "Eu fiz meu cad"
type textarea "x"
type textarea "Eu fiz meu cada"
type textarea "x"
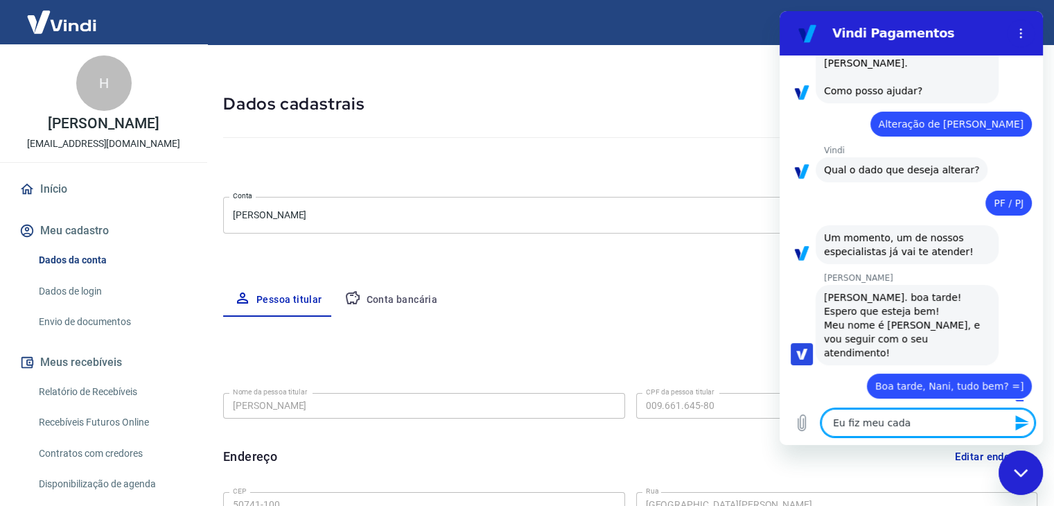
type textarea "Eu fiz meu cadas"
type textarea "x"
type textarea "Eu fiz meu cadast"
type textarea "x"
type textarea "Eu fiz meu cadastr"
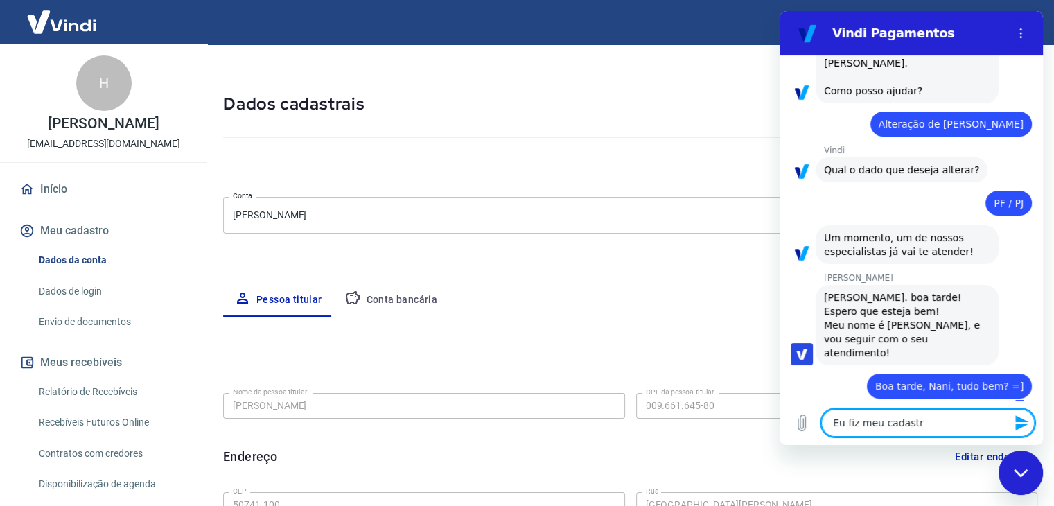
type textarea "x"
type textarea "Eu fiz meu cadastro"
type textarea "x"
type textarea "Eu fiz meu cadastro"
type textarea "x"
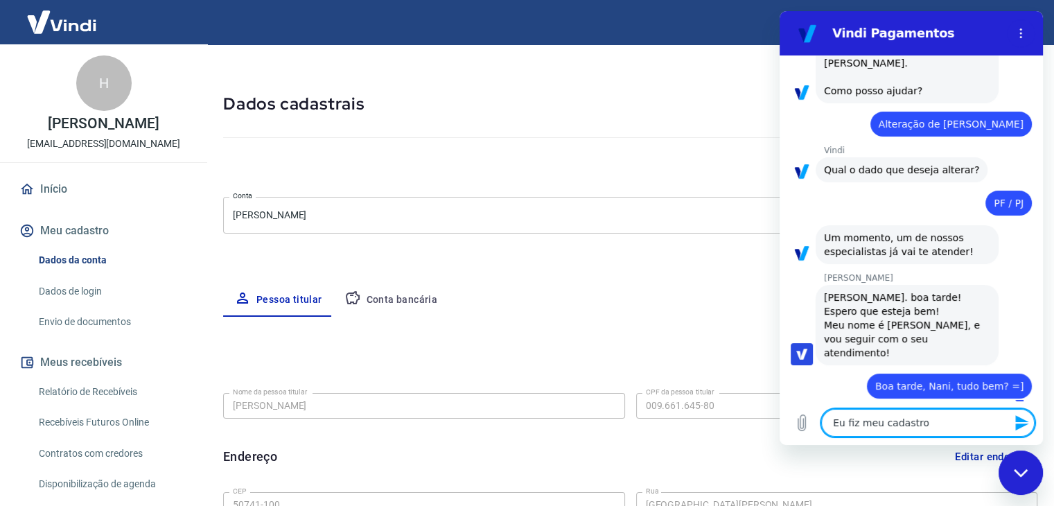
type textarea "Eu fiz meu cadastro n"
type textarea "x"
type textarea "Eu fiz meu cadastro na"
type textarea "x"
type textarea "Eu fiz meu cadastro na"
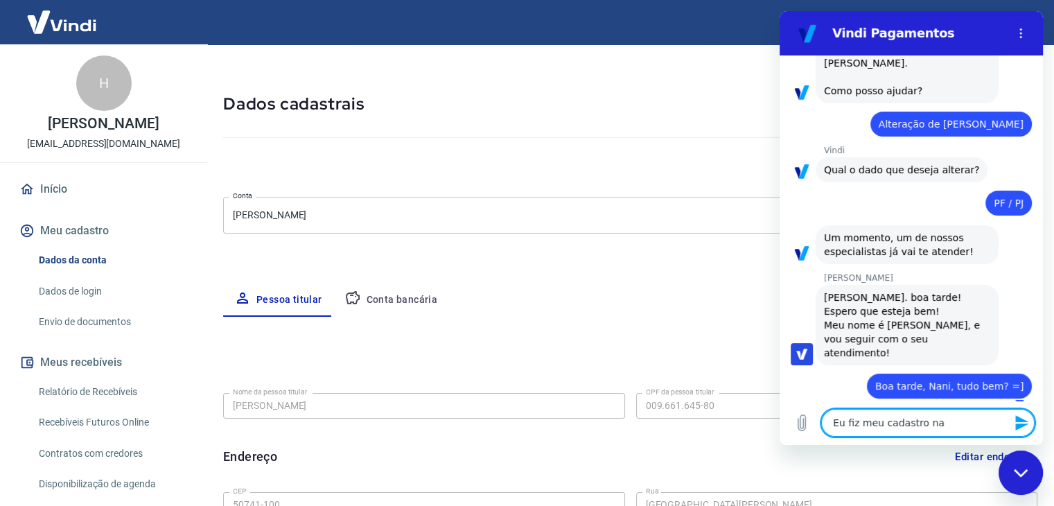
type textarea "x"
type textarea "Eu fiz meu cadastro na T"
type textarea "x"
type textarea "Eu fiz meu cadastro na Tr"
type textarea "x"
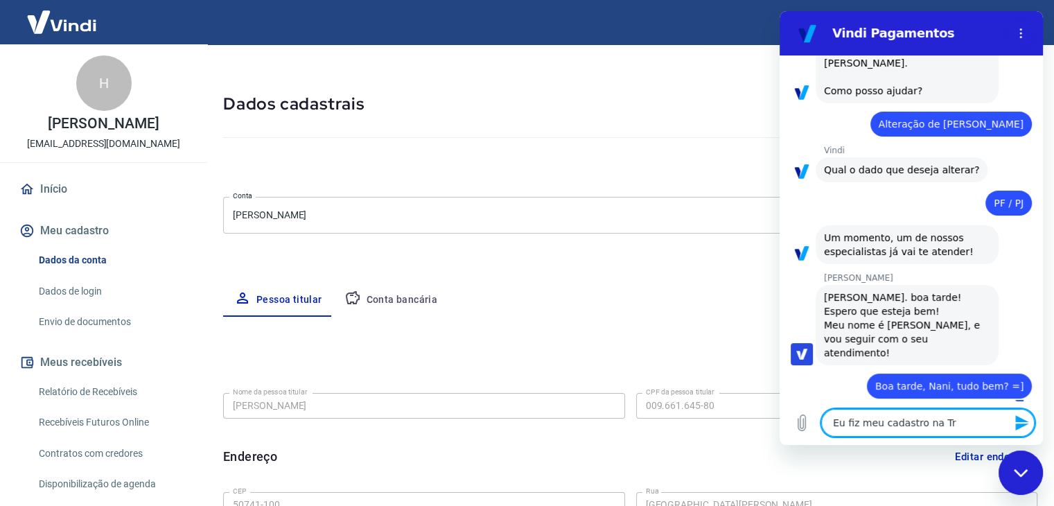
type textarea "Eu fiz meu cadastro na Tra"
type textarea "x"
type textarea "Eu fiz meu cadastro na Tray"
type textarea "x"
type textarea "Eu fiz meu cadastro na Tray"
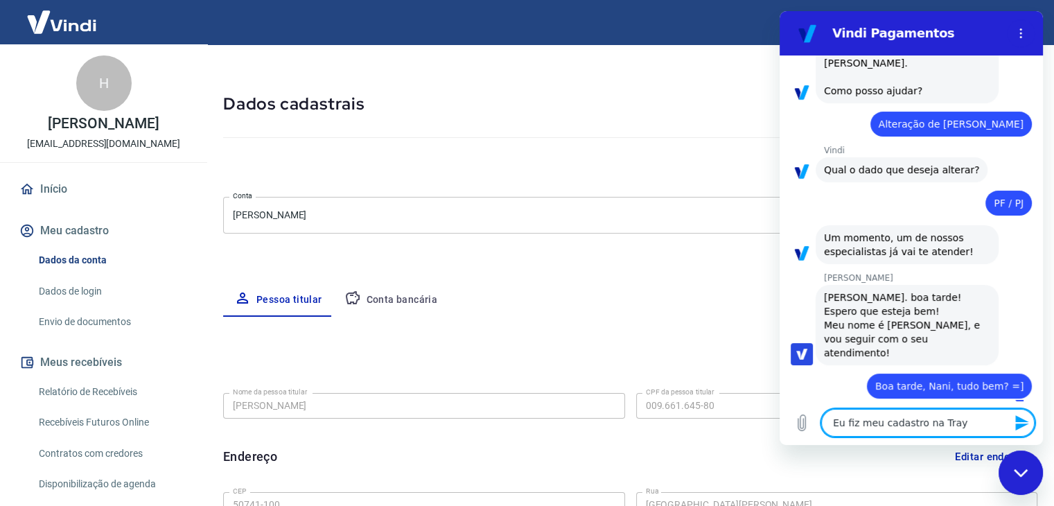
type textarea "x"
type textarea "Eu fiz meu cadastro na Tray c"
type textarea "x"
type textarea "Eu fiz meu cadastro na Tray co"
type textarea "x"
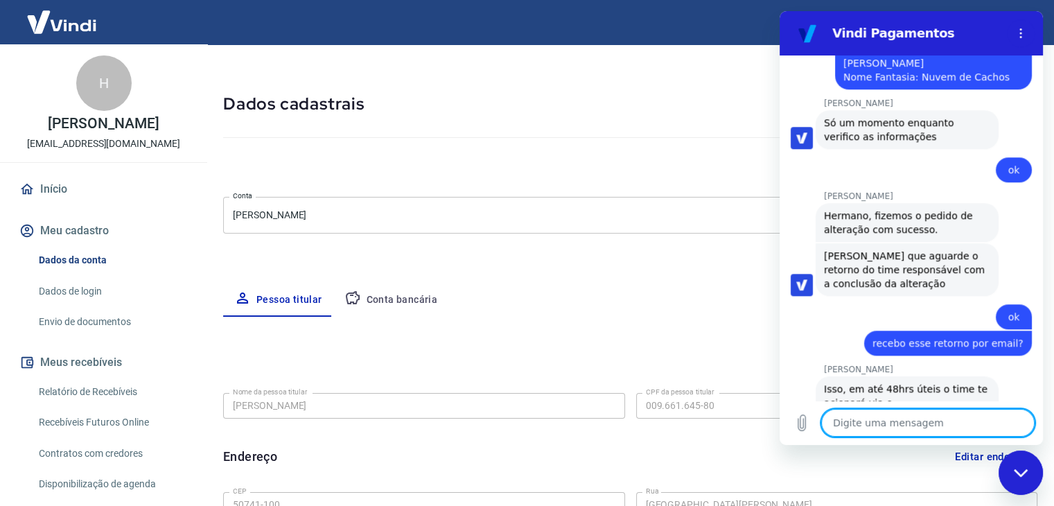
scroll to position [1129, 0]
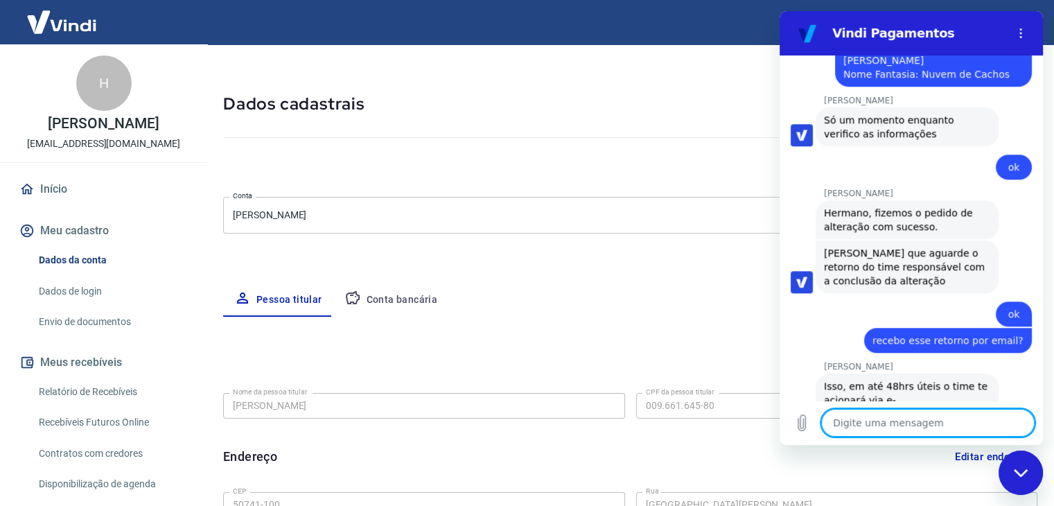
click at [926, 416] on textarea at bounding box center [927, 423] width 213 height 28
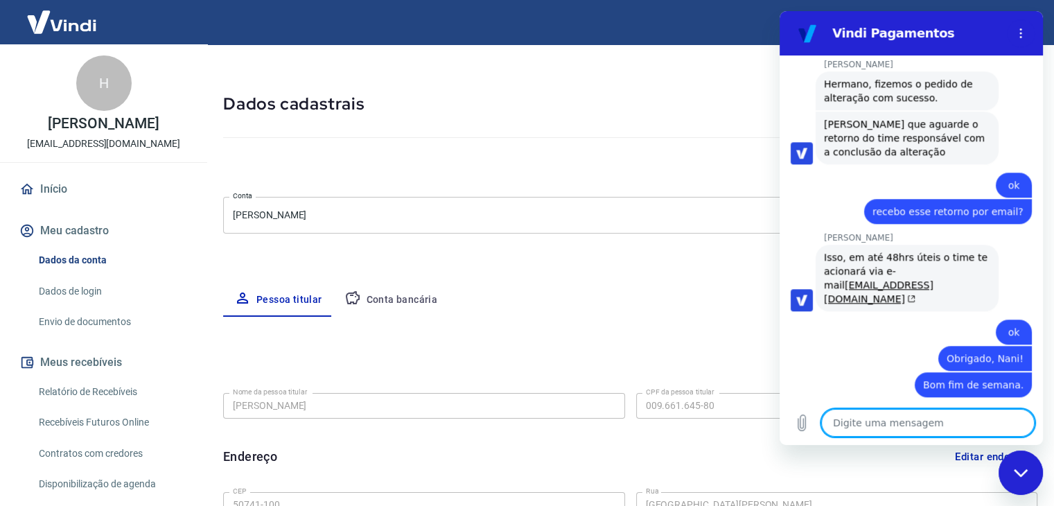
scroll to position [1260, 0]
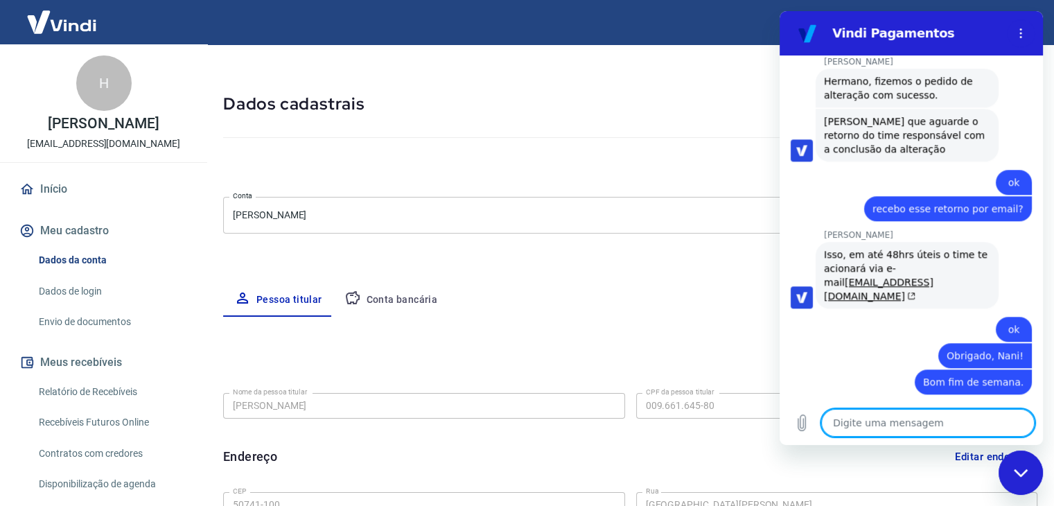
click at [926, 424] on textarea at bounding box center [927, 423] width 213 height 28
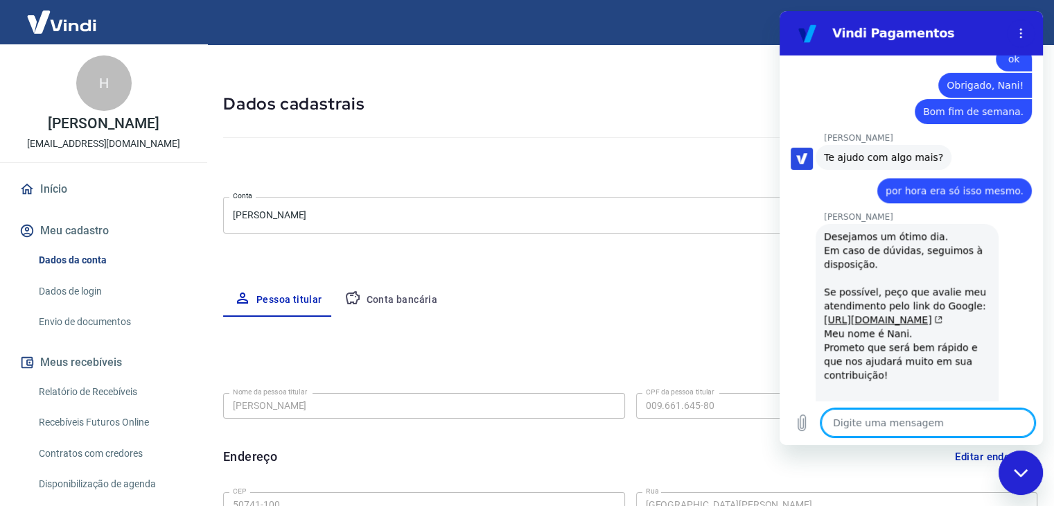
scroll to position [1533, 0]
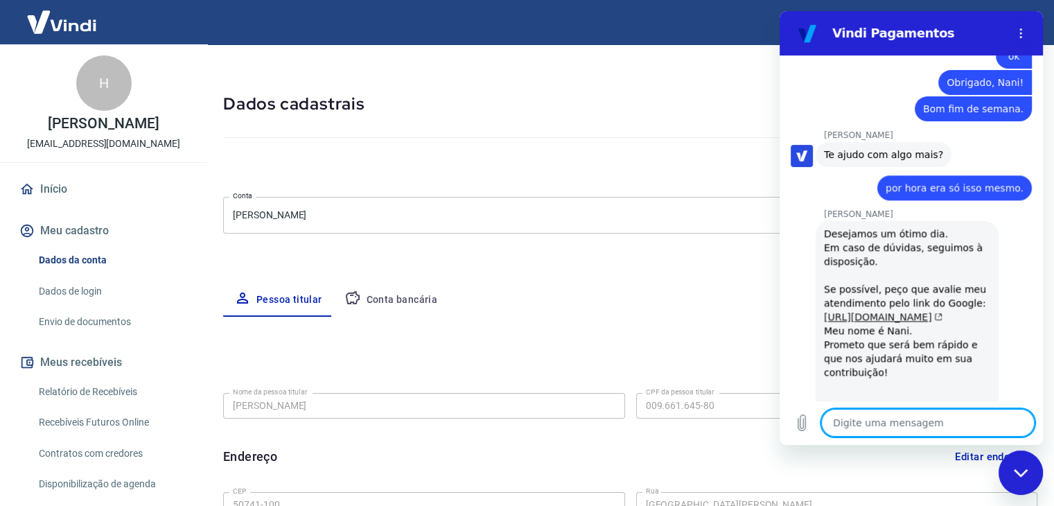
click at [932, 311] on link "[URL][DOMAIN_NAME]" at bounding box center [883, 316] width 118 height 11
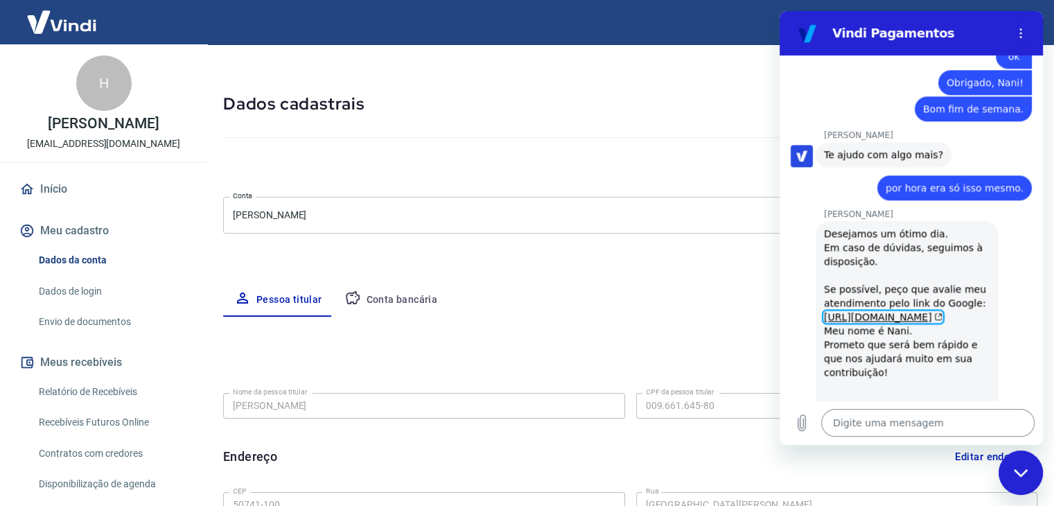
click at [906, 416] on textarea at bounding box center [927, 423] width 213 height 28
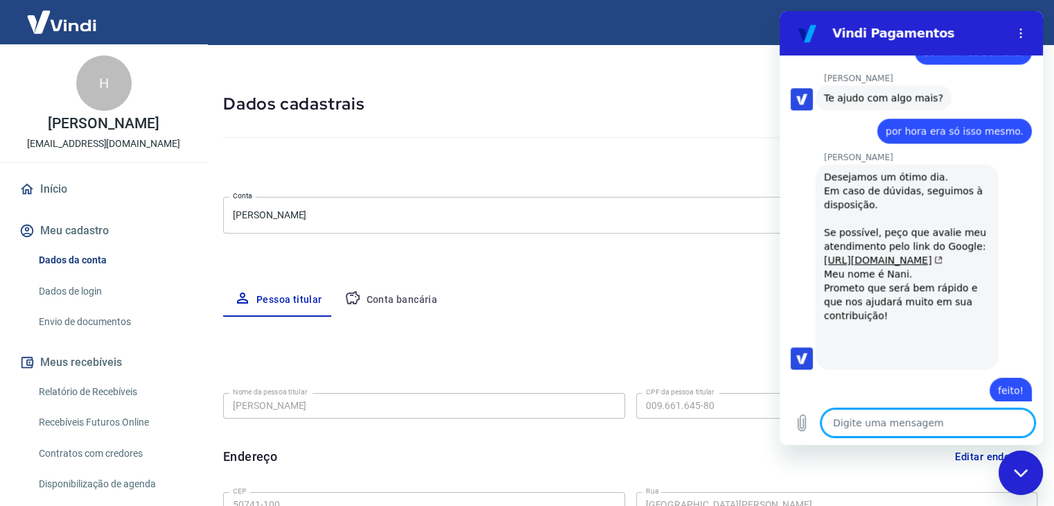
scroll to position [1593, 0]
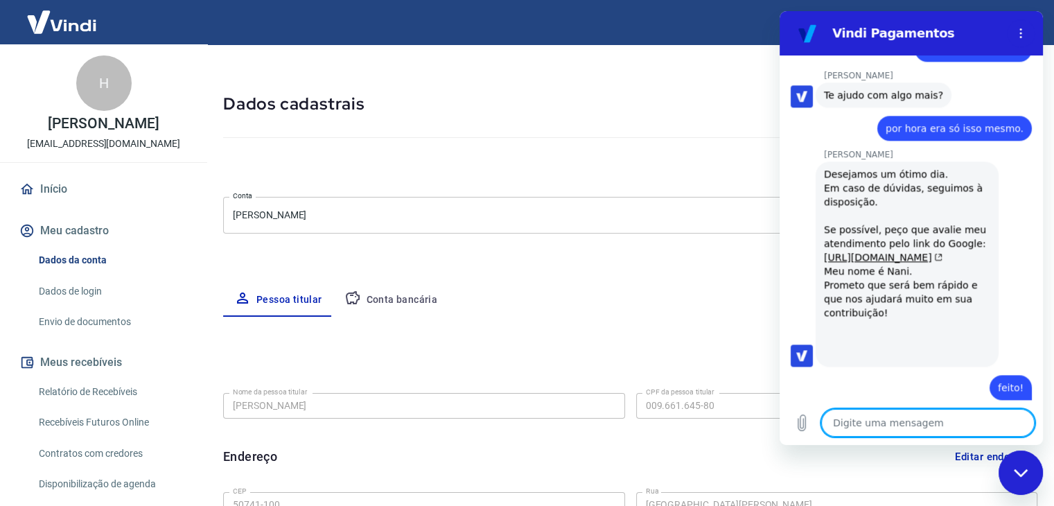
click at [1016, 476] on icon "Fechar janela de mensagens" at bounding box center [1021, 472] width 15 height 9
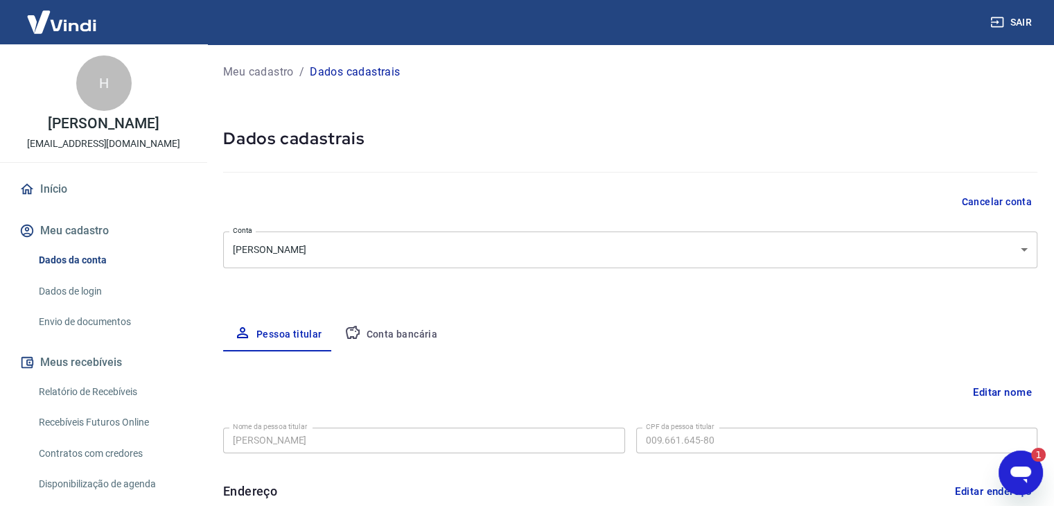
scroll to position [0, 0]
click at [1025, 467] on icon "Abrir janela de mensagens, 1 mensagem não lida" at bounding box center [1020, 474] width 21 height 17
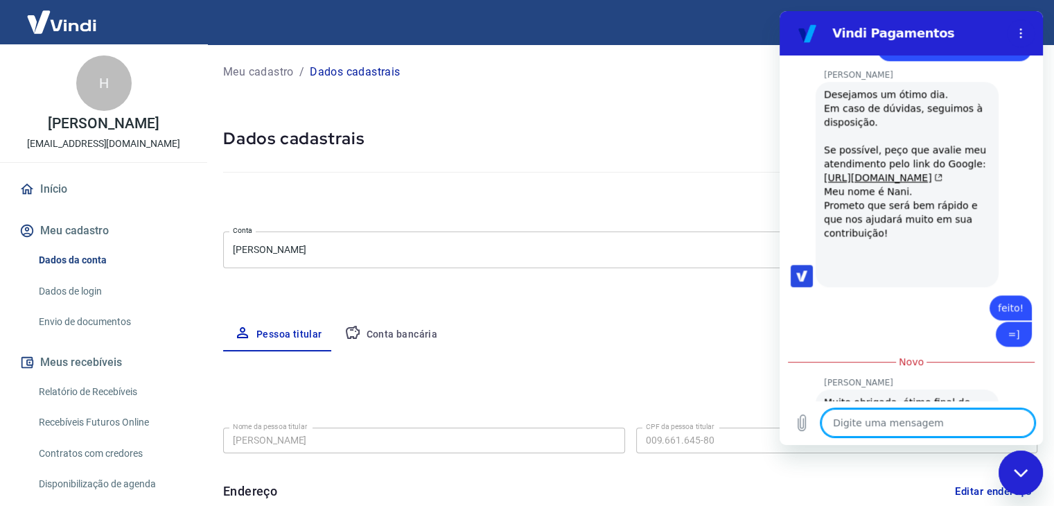
scroll to position [1675, 0]
click at [1023, 470] on icon "Fechar janela de mensagens" at bounding box center [1021, 472] width 15 height 9
